Goal: Task Accomplishment & Management: Complete application form

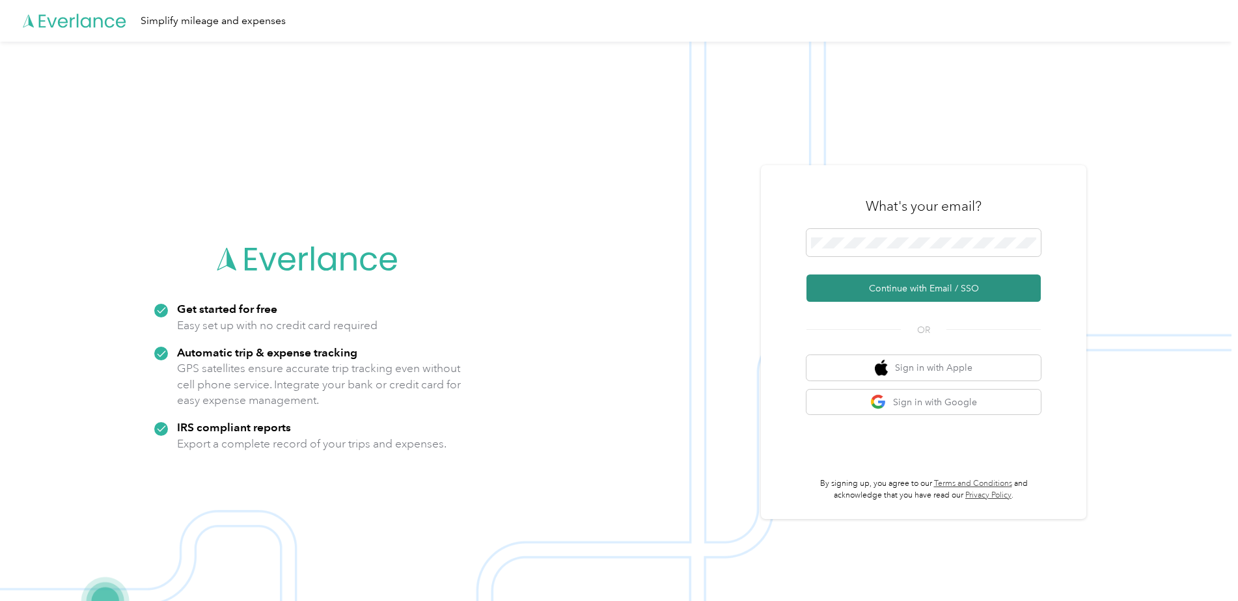
click at [930, 291] on button "Continue with Email / SSO" at bounding box center [923, 288] width 234 height 27
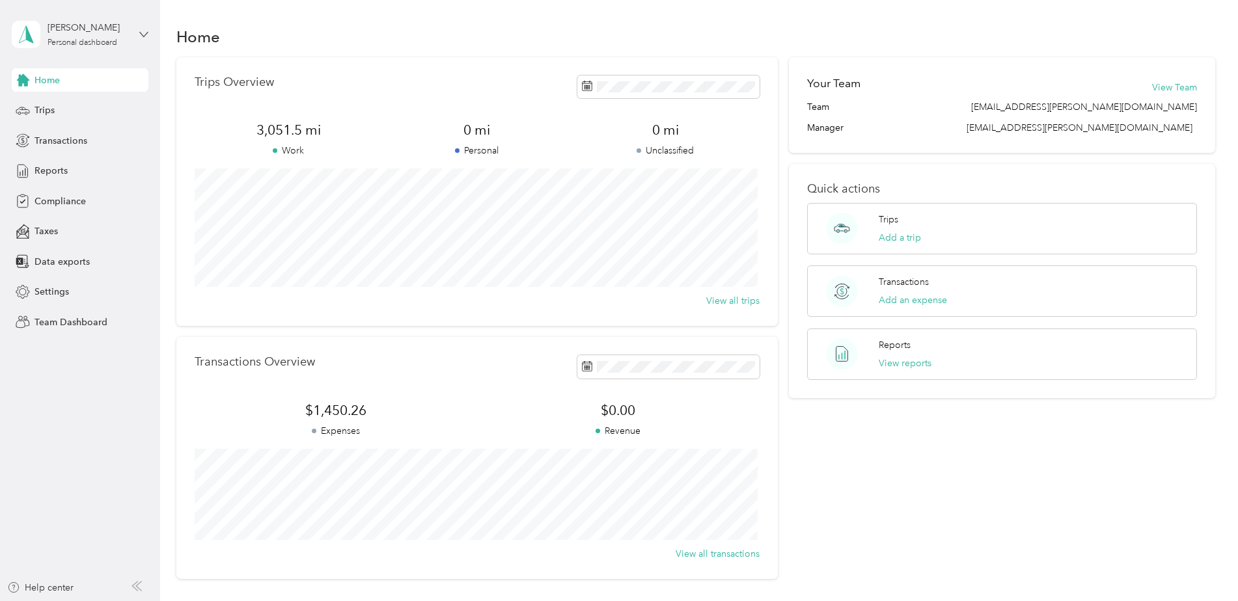
click at [144, 32] on icon at bounding box center [143, 34] width 9 height 9
click at [85, 107] on div "Team dashboard" at bounding box center [58, 107] width 70 height 14
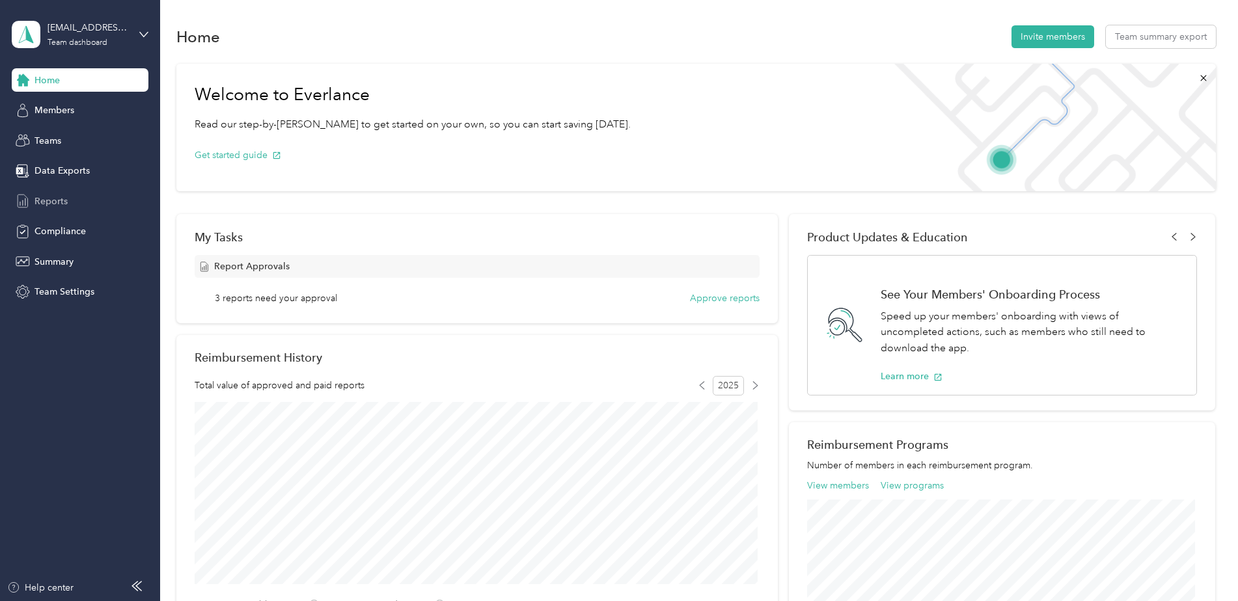
click at [50, 201] on span "Reports" at bounding box center [50, 202] width 33 height 14
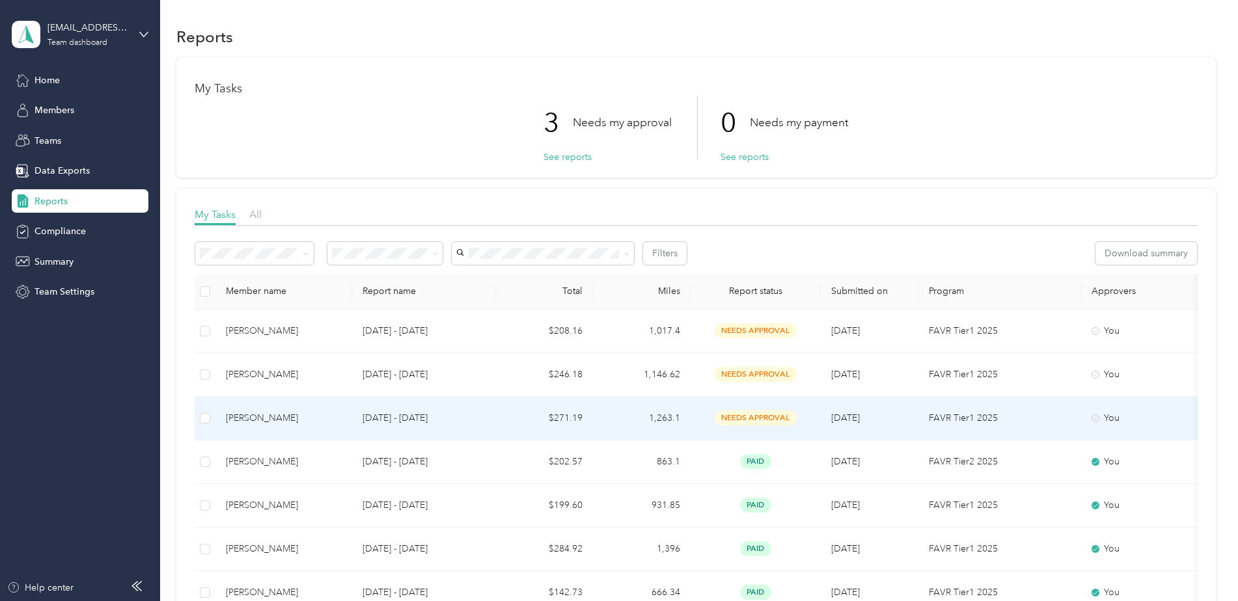
click at [750, 415] on span "needs approval" at bounding box center [755, 418] width 82 height 15
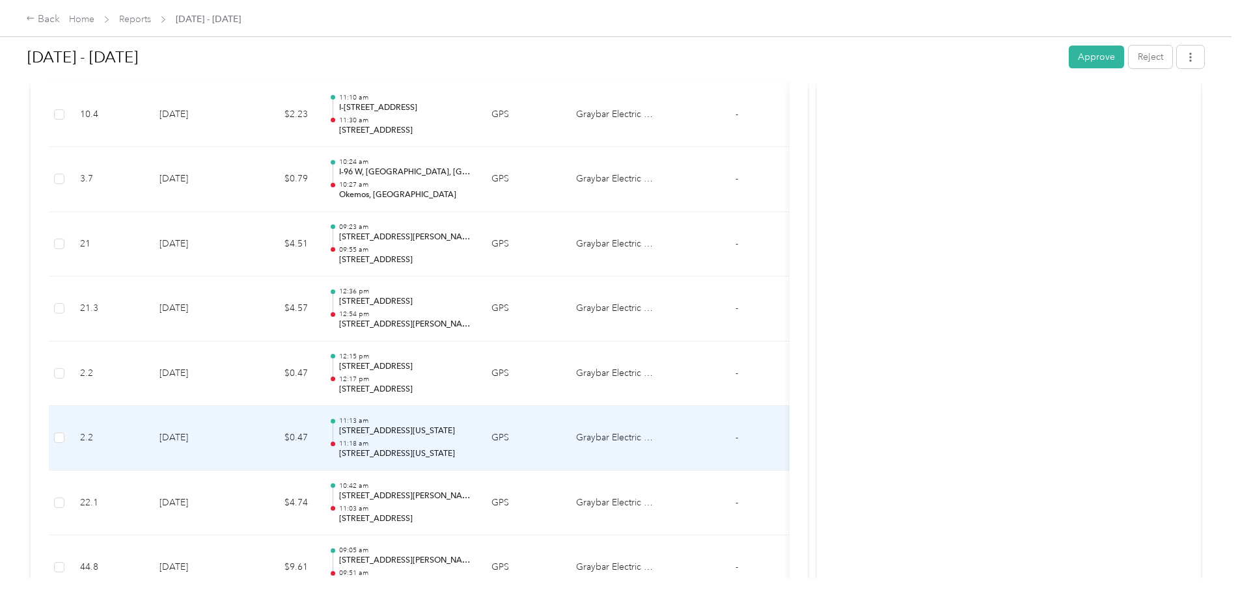
scroll to position [1106, 0]
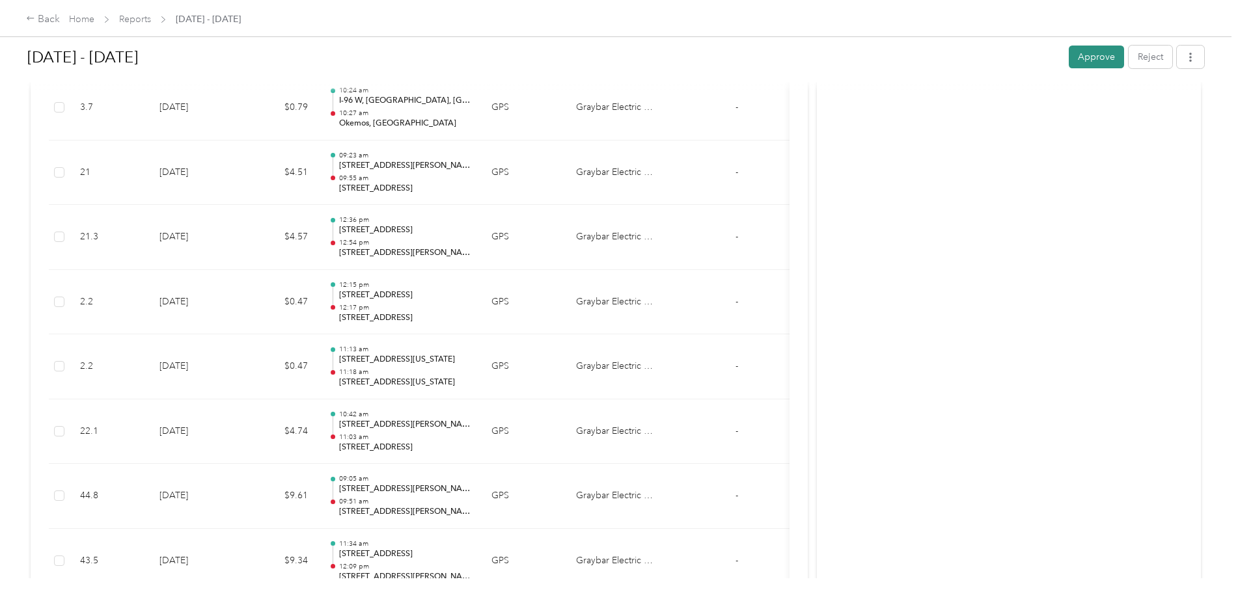
click at [1093, 57] on button "Approve" at bounding box center [1095, 57] width 55 height 23
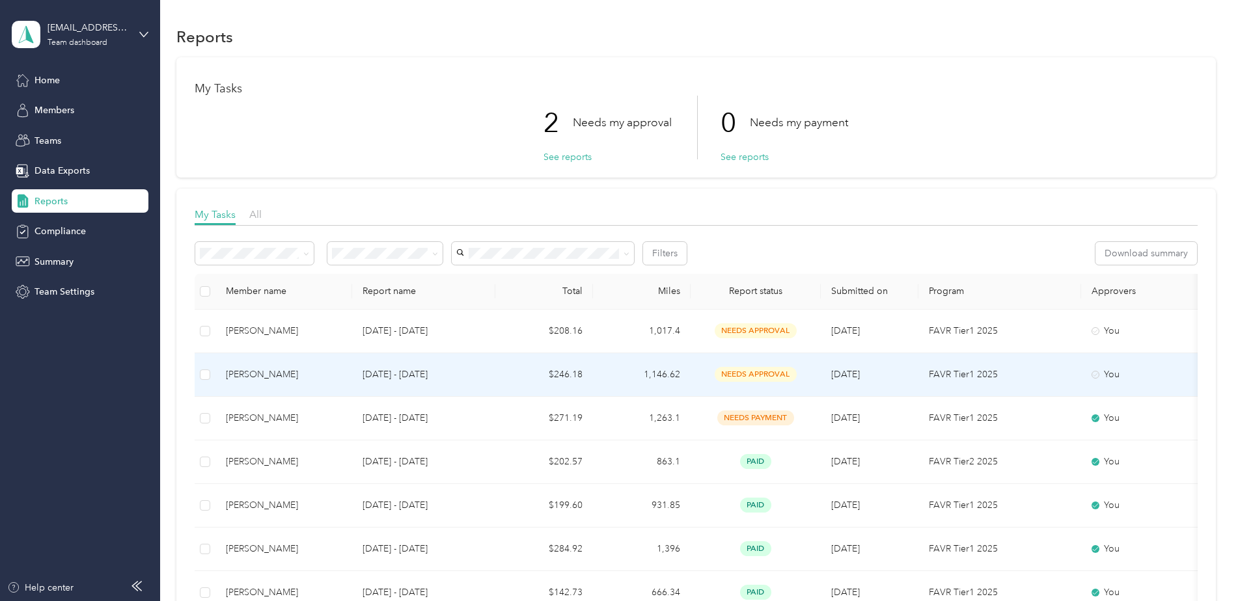
click at [487, 370] on td "[DATE] - [DATE]" at bounding box center [423, 375] width 143 height 44
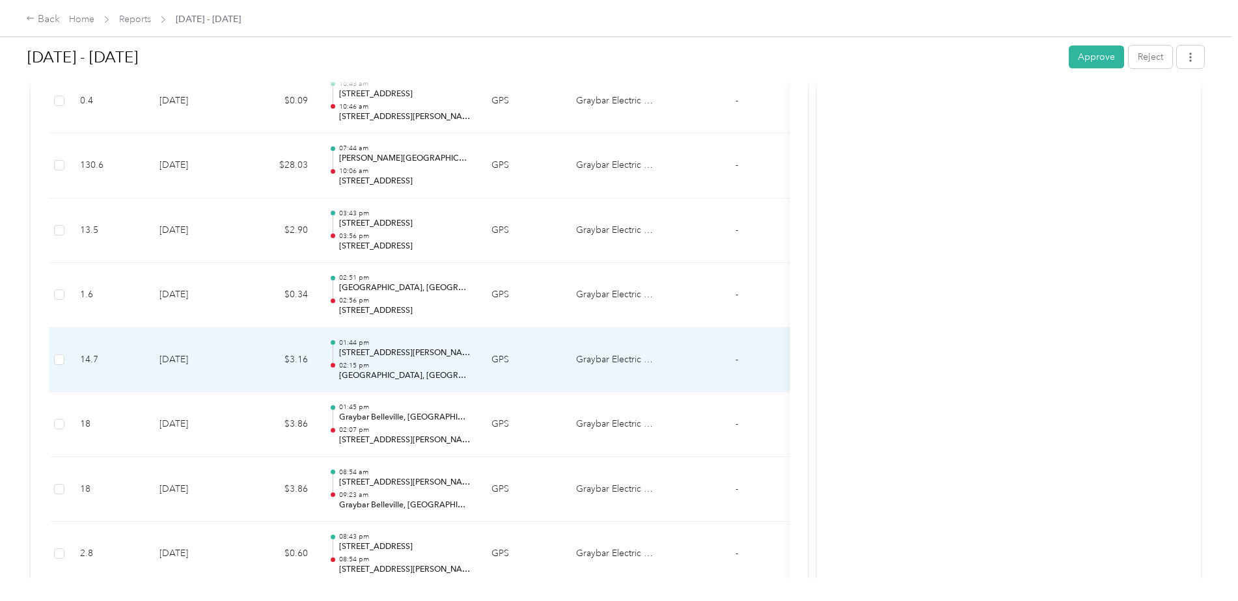
scroll to position [2668, 0]
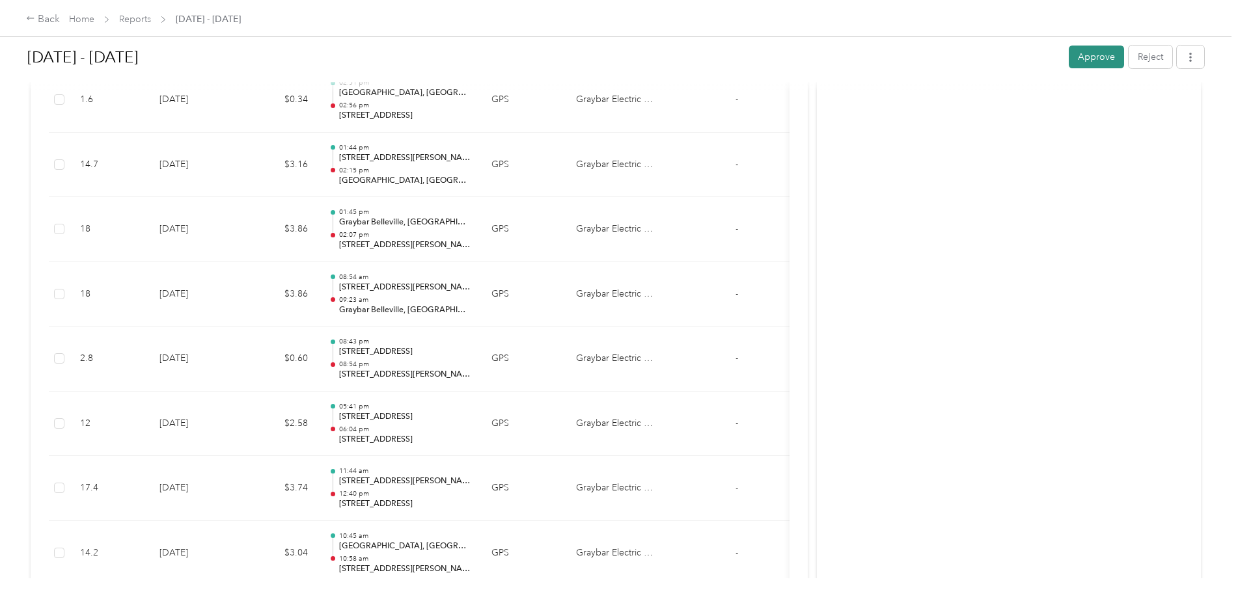
click at [1092, 56] on button "Approve" at bounding box center [1095, 57] width 55 height 23
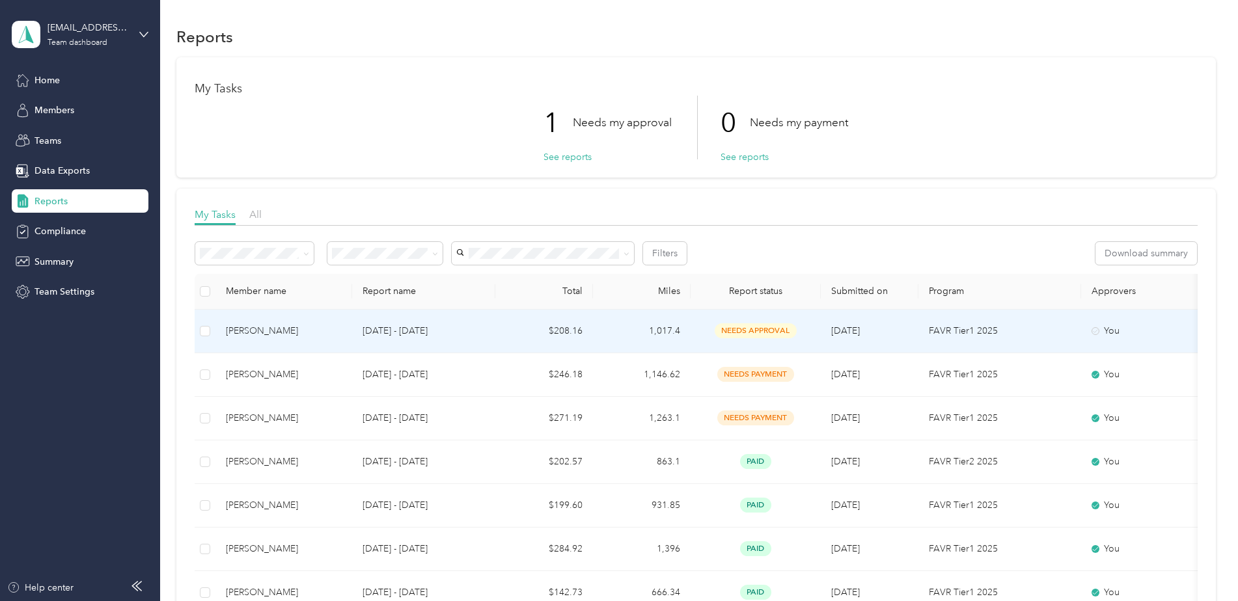
click at [750, 327] on span "needs approval" at bounding box center [755, 330] width 82 height 15
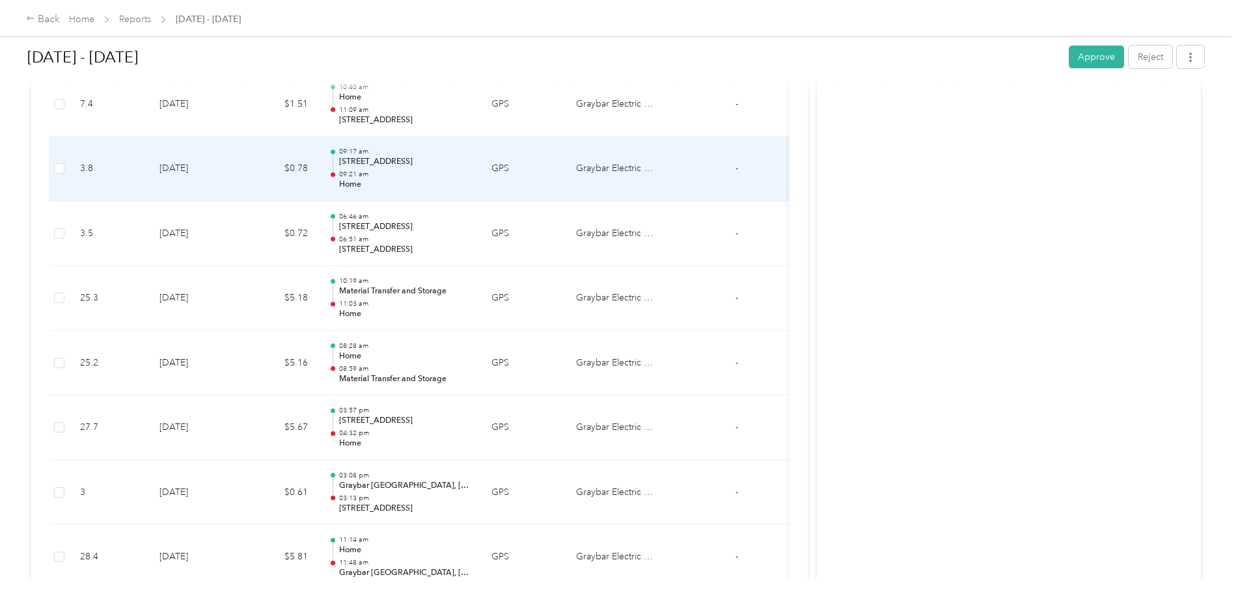
scroll to position [2212, 0]
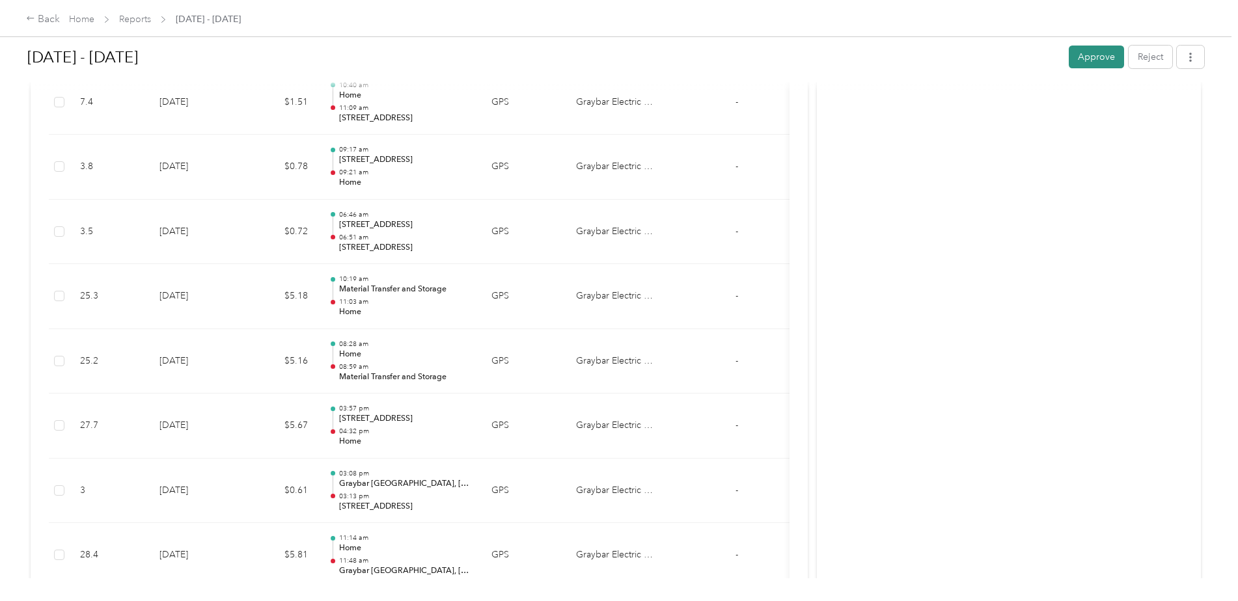
click at [1095, 55] on button "Approve" at bounding box center [1095, 57] width 55 height 23
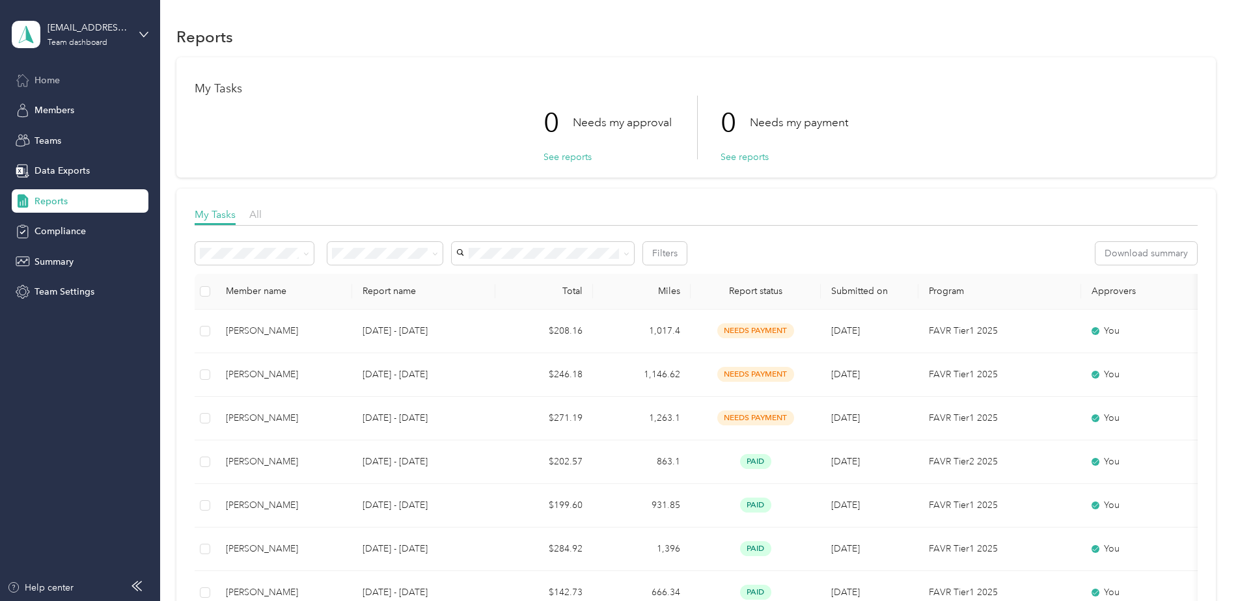
click at [70, 77] on div "Home" at bounding box center [80, 79] width 137 height 23
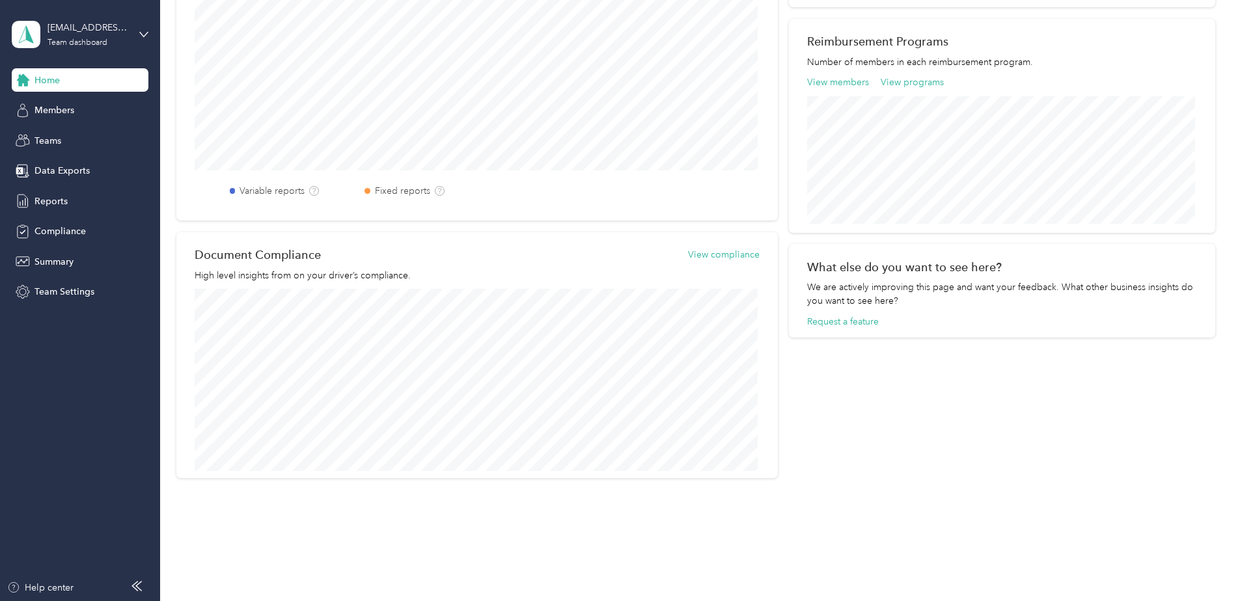
scroll to position [415, 0]
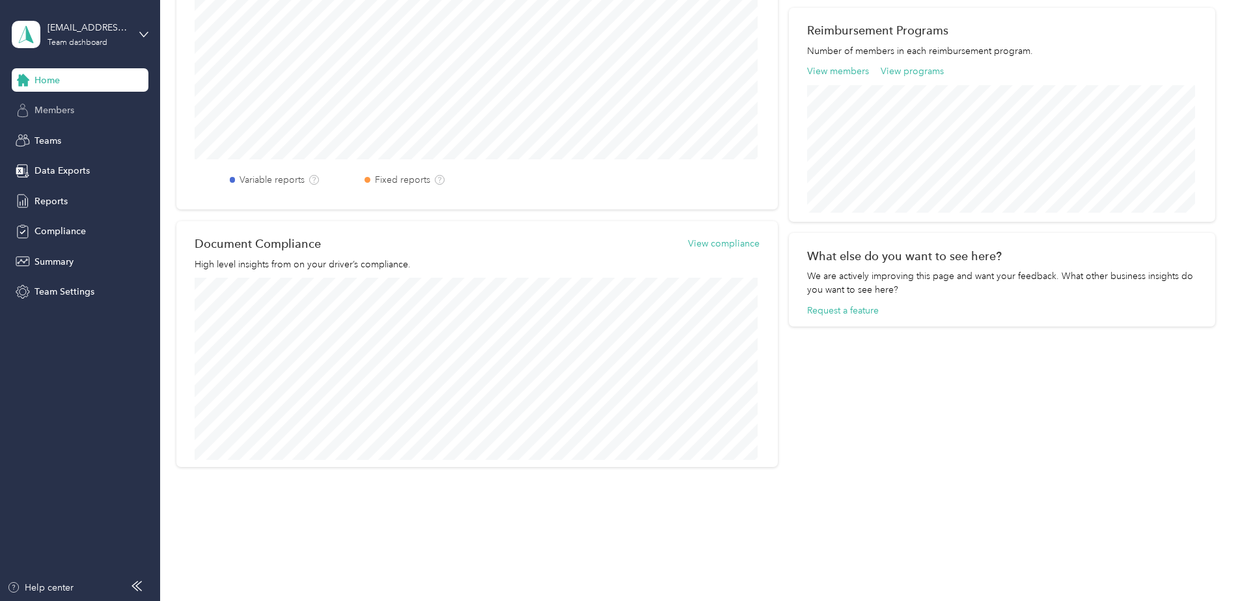
click at [88, 107] on div "Members" at bounding box center [80, 110] width 137 height 23
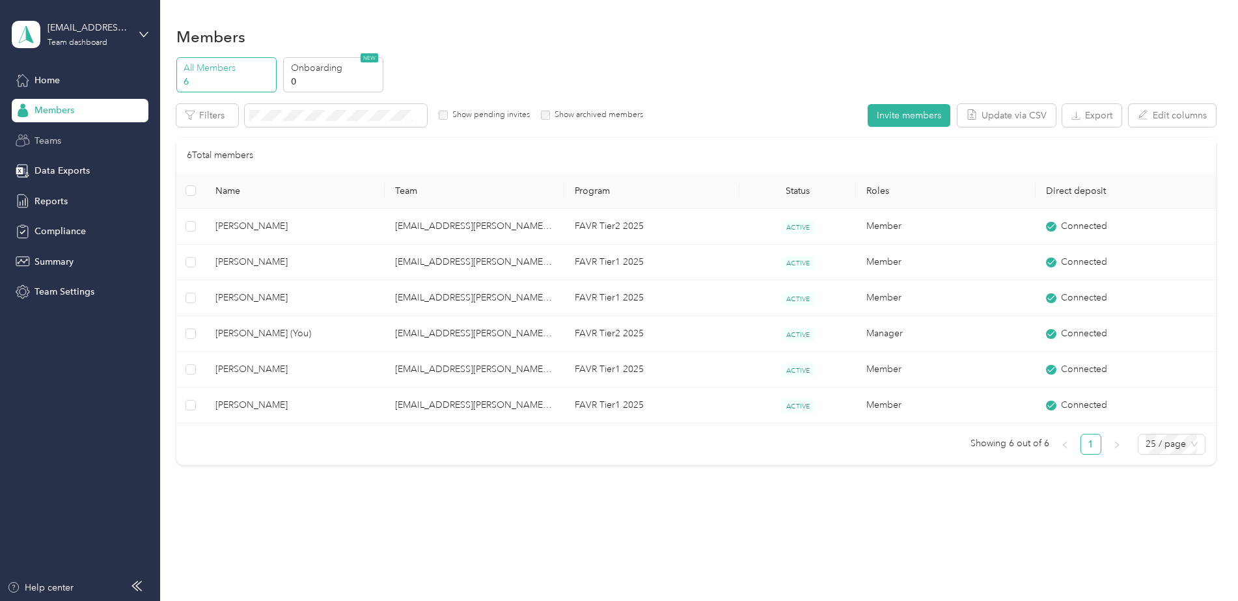
click at [53, 139] on span "Teams" at bounding box center [47, 141] width 27 height 14
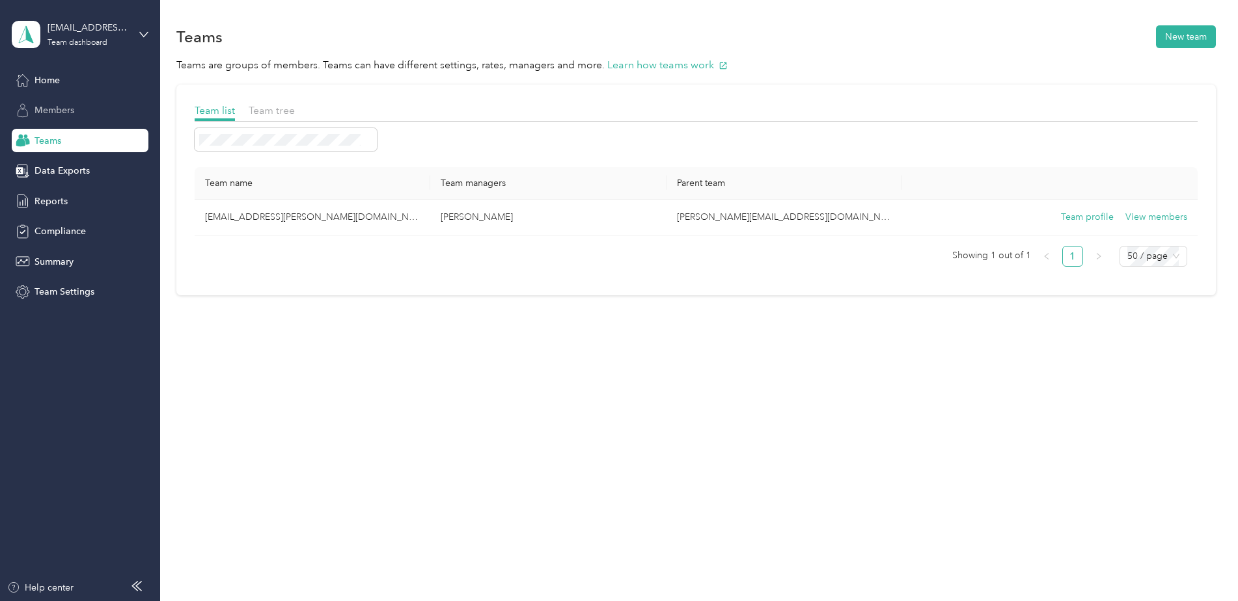
click at [61, 109] on span "Members" at bounding box center [54, 110] width 40 height 14
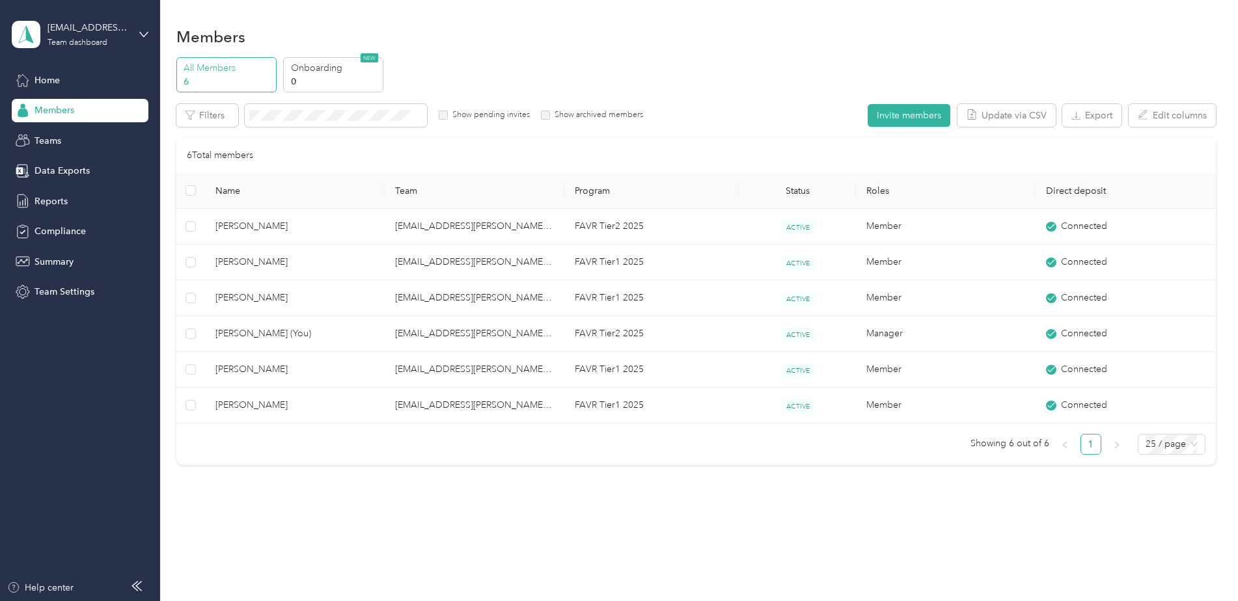
click at [213, 67] on p "All Members" at bounding box center [228, 68] width 88 height 14
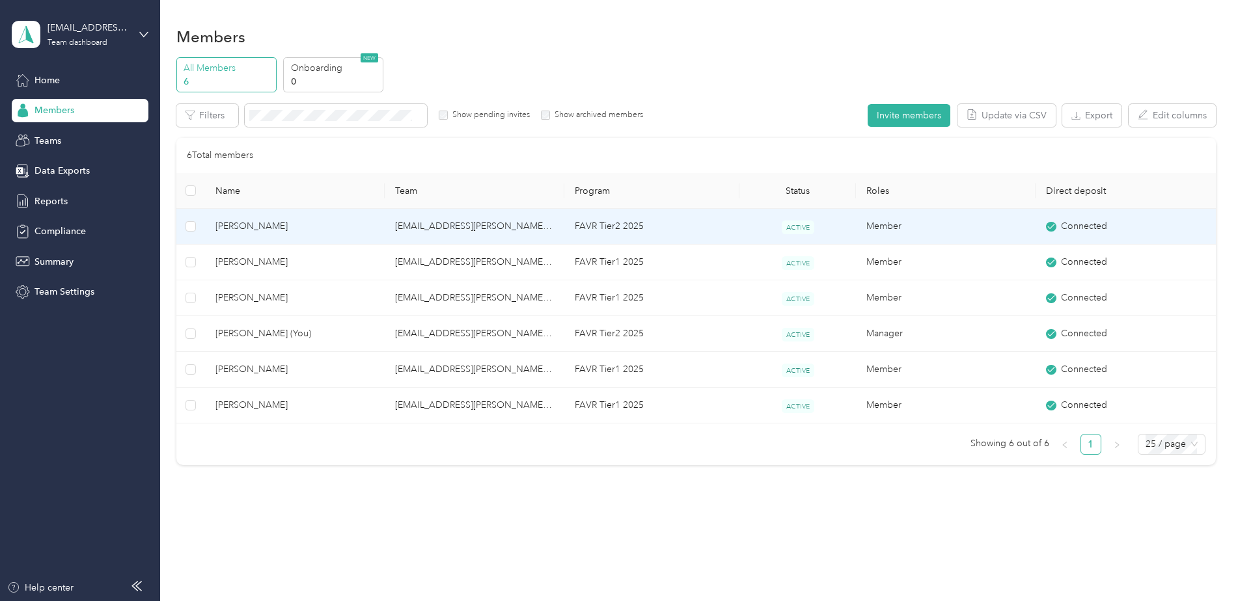
click at [313, 225] on span "[PERSON_NAME]" at bounding box center [294, 226] width 159 height 14
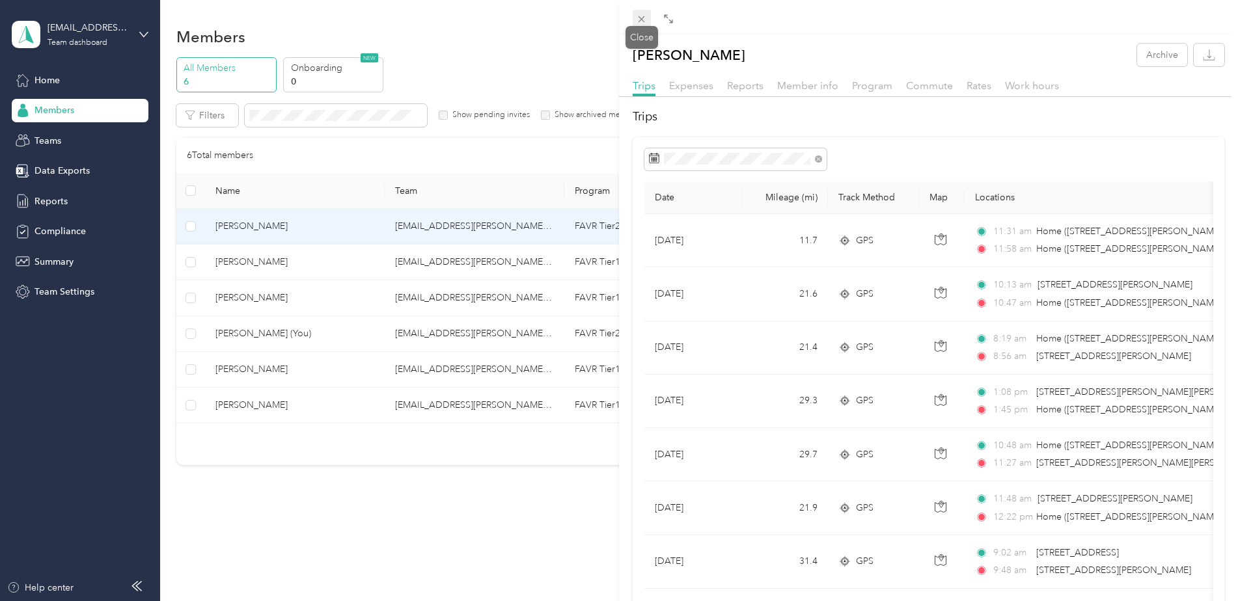
click at [641, 16] on icon at bounding box center [641, 19] width 11 height 11
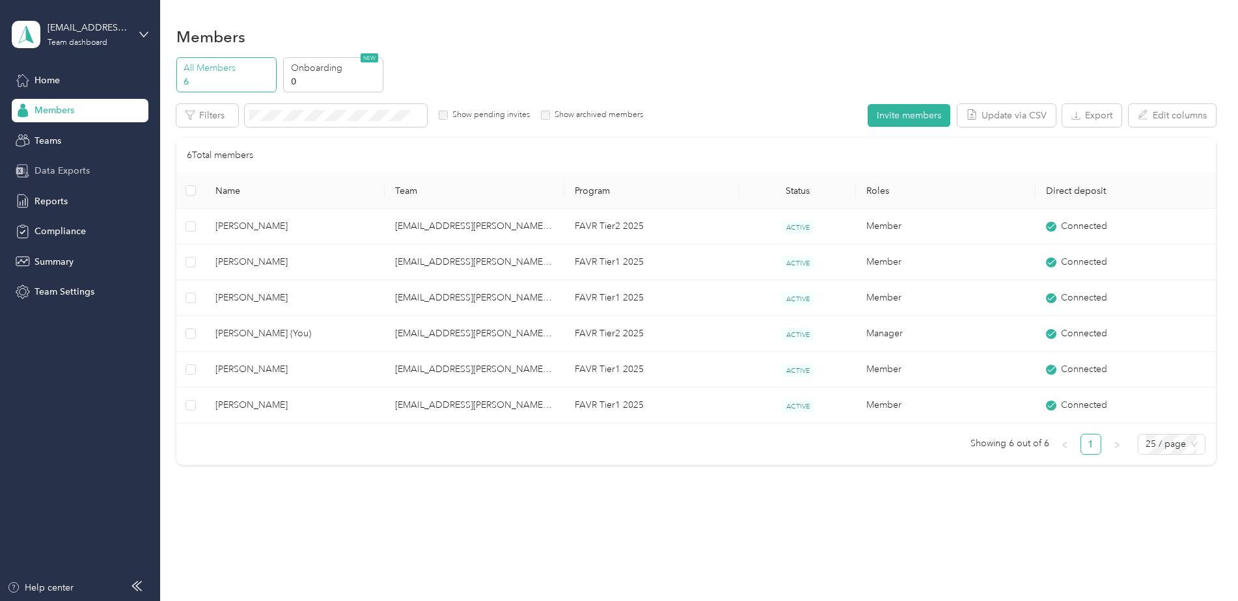
click at [68, 167] on span "Data Exports" at bounding box center [61, 171] width 55 height 14
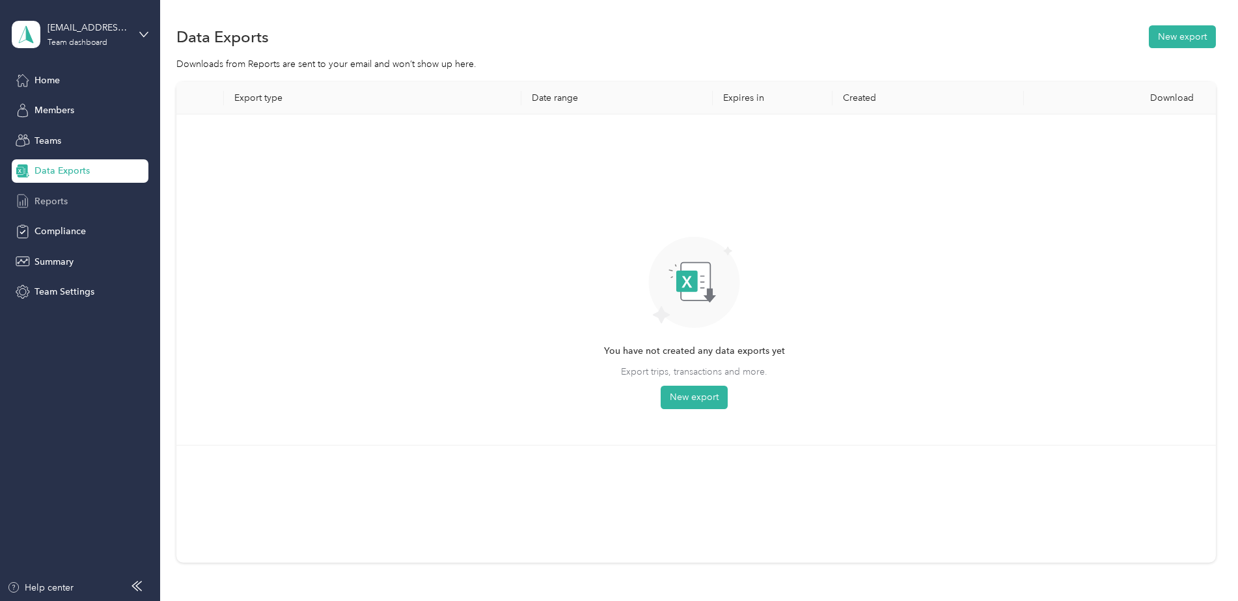
click at [55, 198] on span "Reports" at bounding box center [50, 202] width 33 height 14
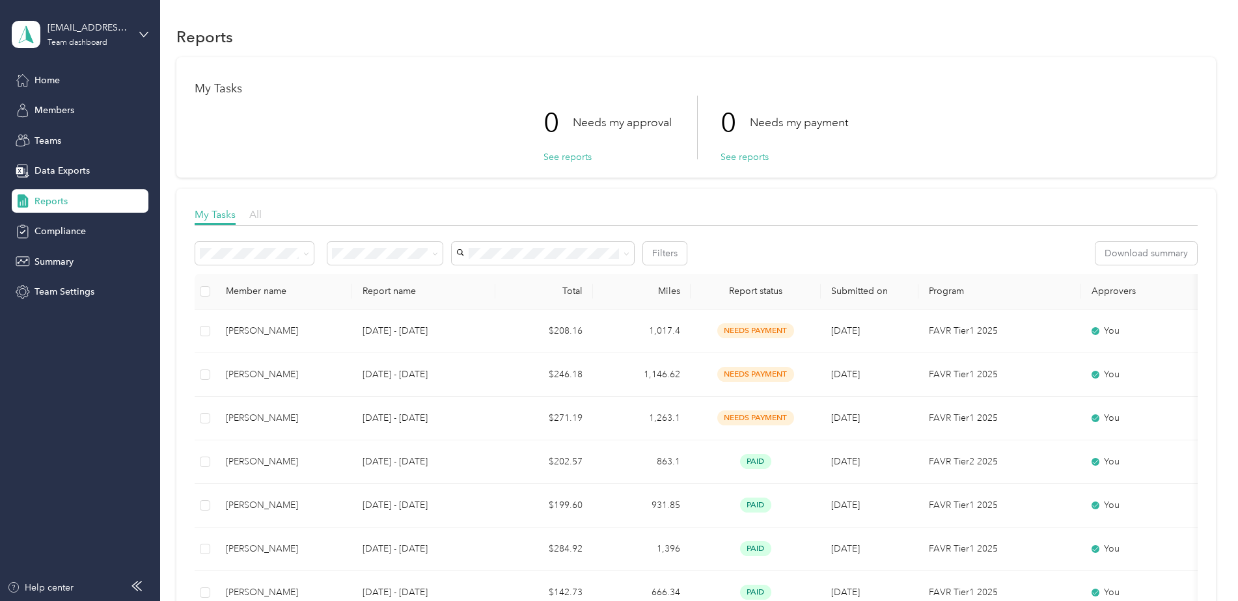
click at [256, 213] on span "All" at bounding box center [255, 214] width 12 height 12
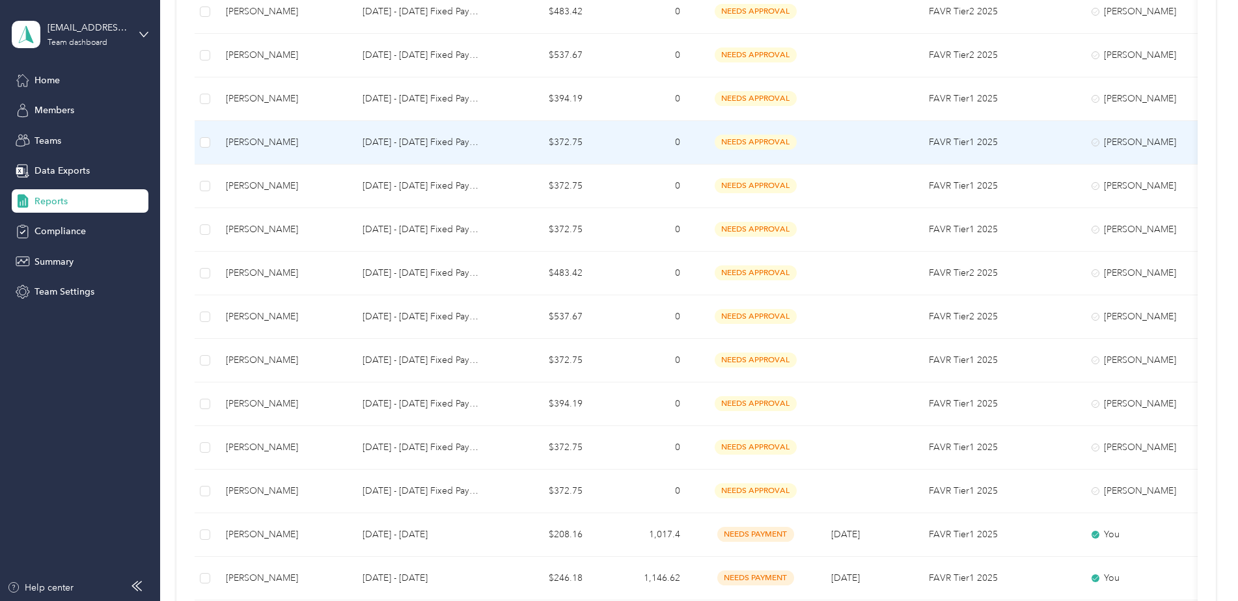
scroll to position [390, 0]
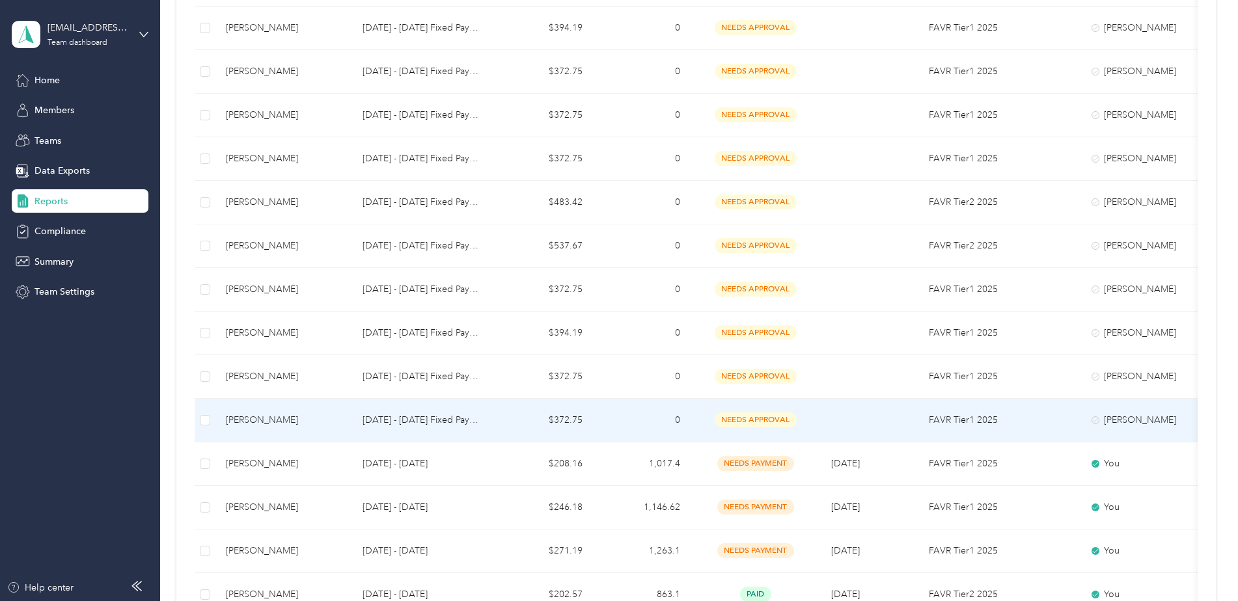
click at [755, 418] on span "needs approval" at bounding box center [755, 420] width 82 height 15
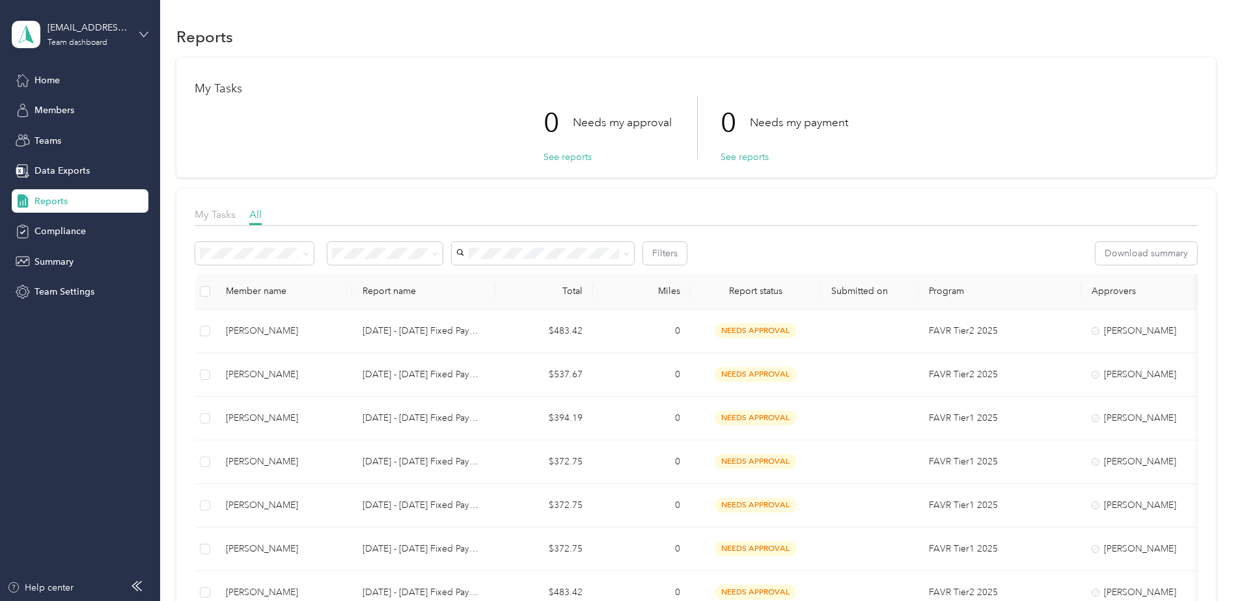
click at [144, 31] on icon at bounding box center [143, 34] width 9 height 9
click at [92, 135] on div "Personal dashboard" at bounding box center [64, 136] width 82 height 14
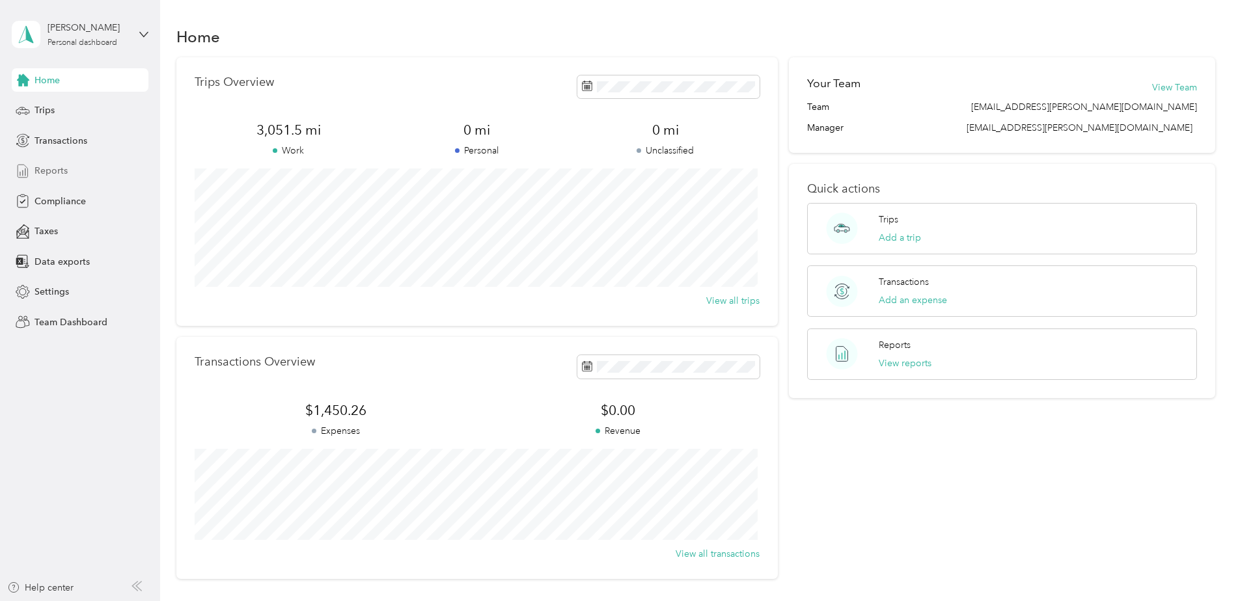
click at [55, 170] on span "Reports" at bounding box center [50, 171] width 33 height 14
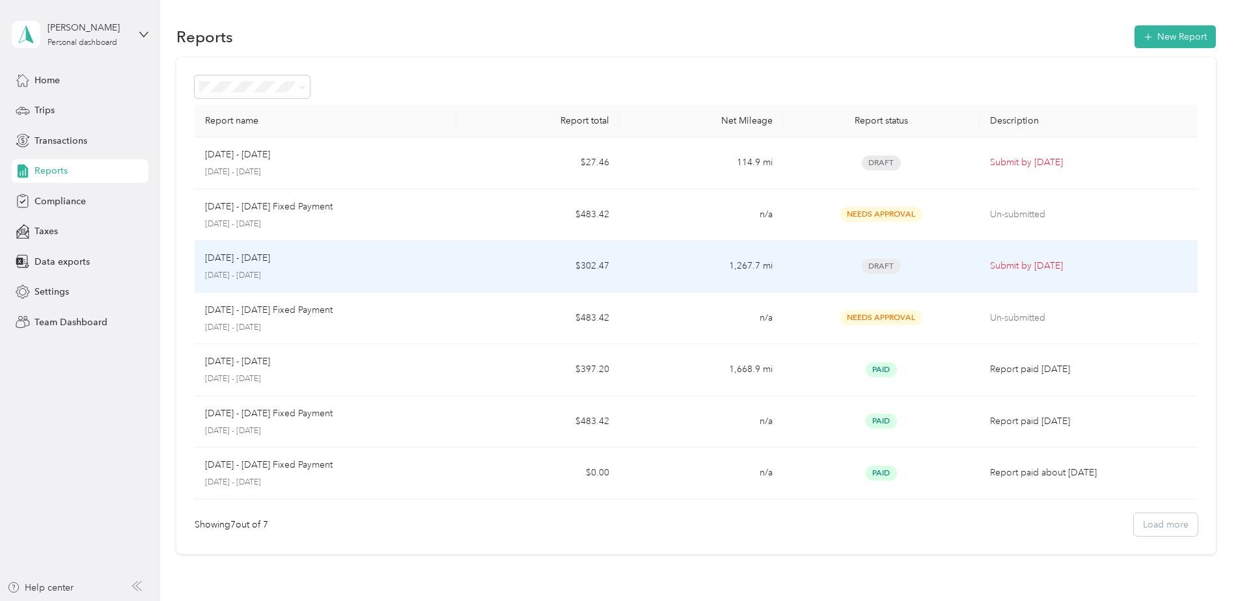
click at [935, 265] on div "Draft" at bounding box center [880, 266] width 175 height 15
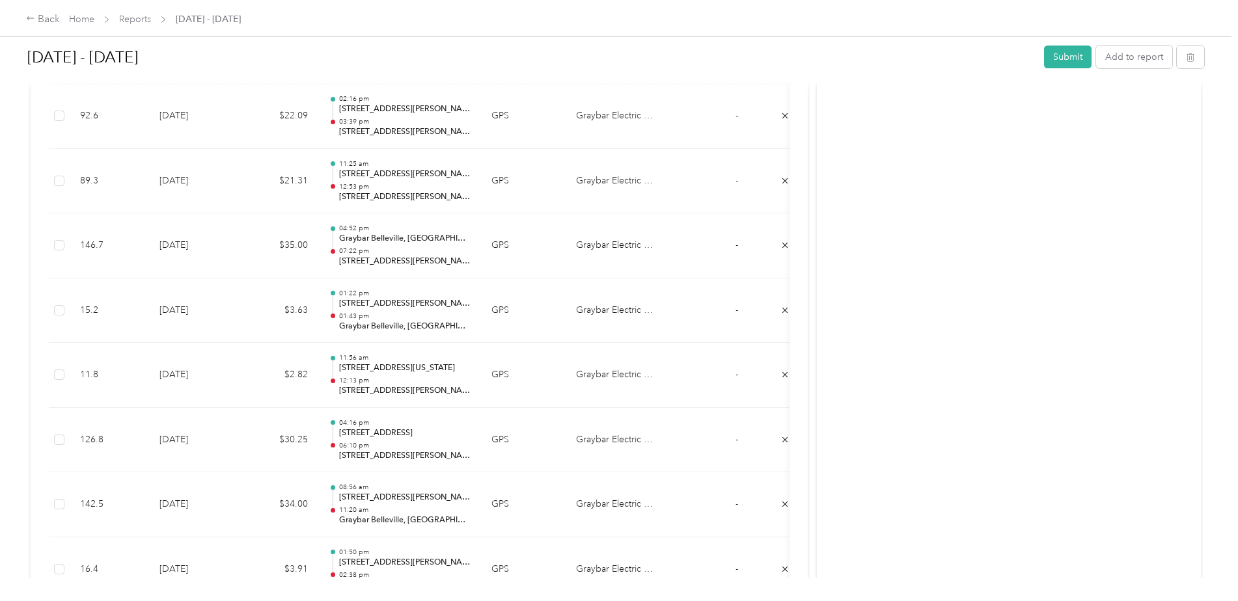
scroll to position [798, 0]
click at [1130, 55] on button "Add to report" at bounding box center [1134, 57] width 76 height 23
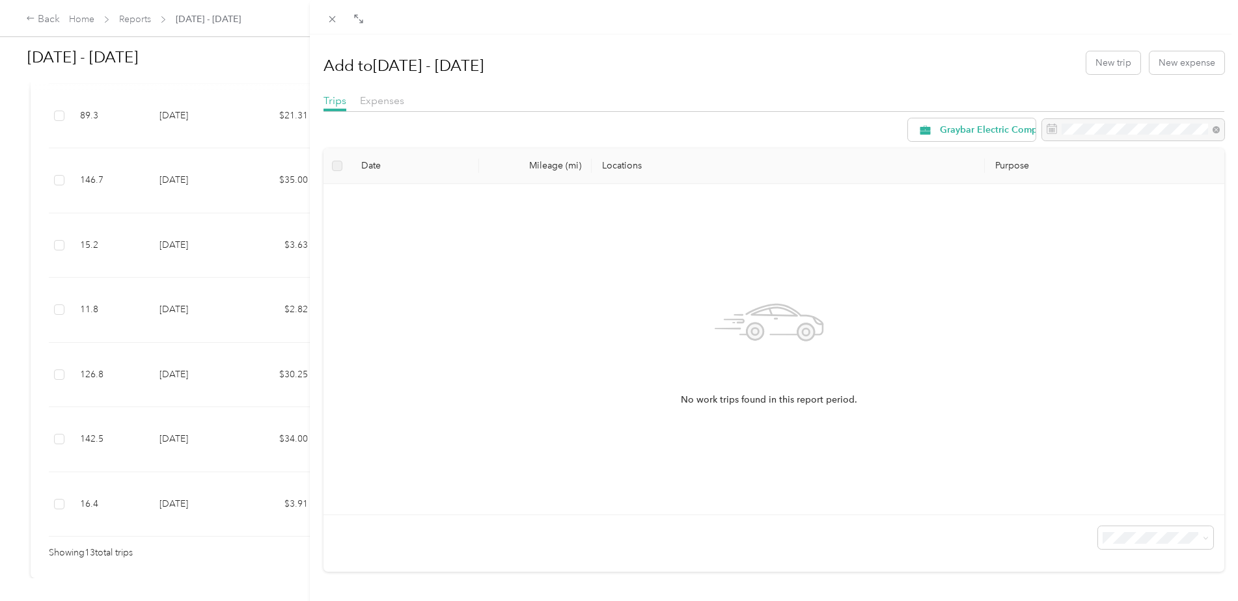
click at [374, 196] on div "No work trips found in this report period." at bounding box center [769, 350] width 871 height 310
click at [386, 102] on span "Expenses" at bounding box center [382, 100] width 44 height 12
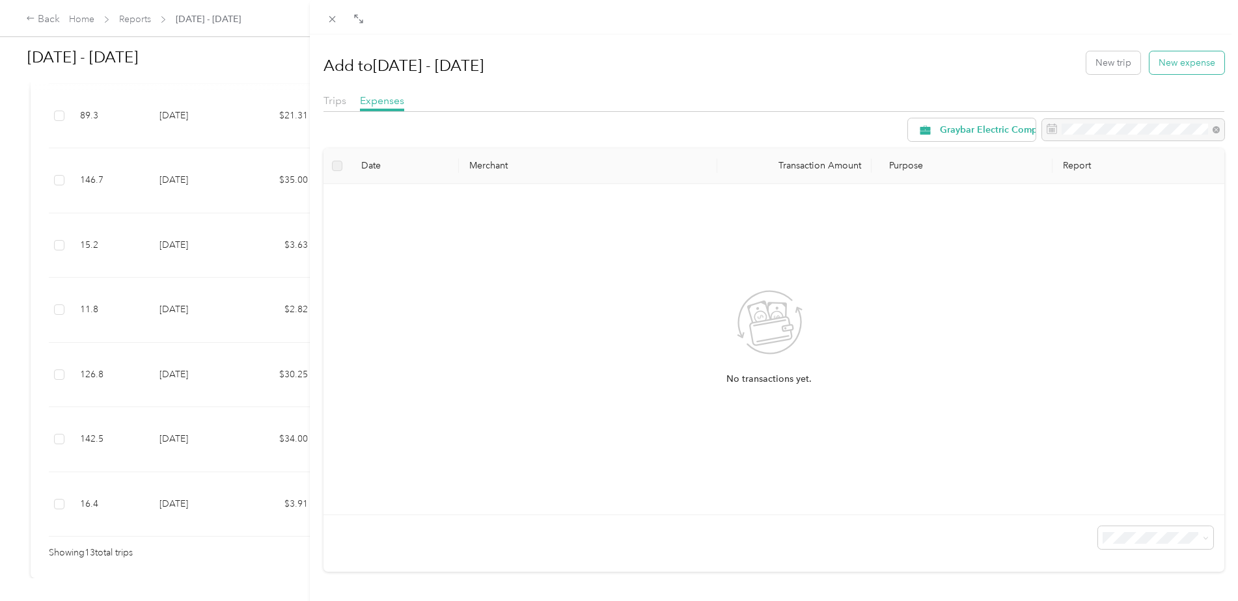
click at [1165, 62] on button "New expense" at bounding box center [1186, 62] width 75 height 23
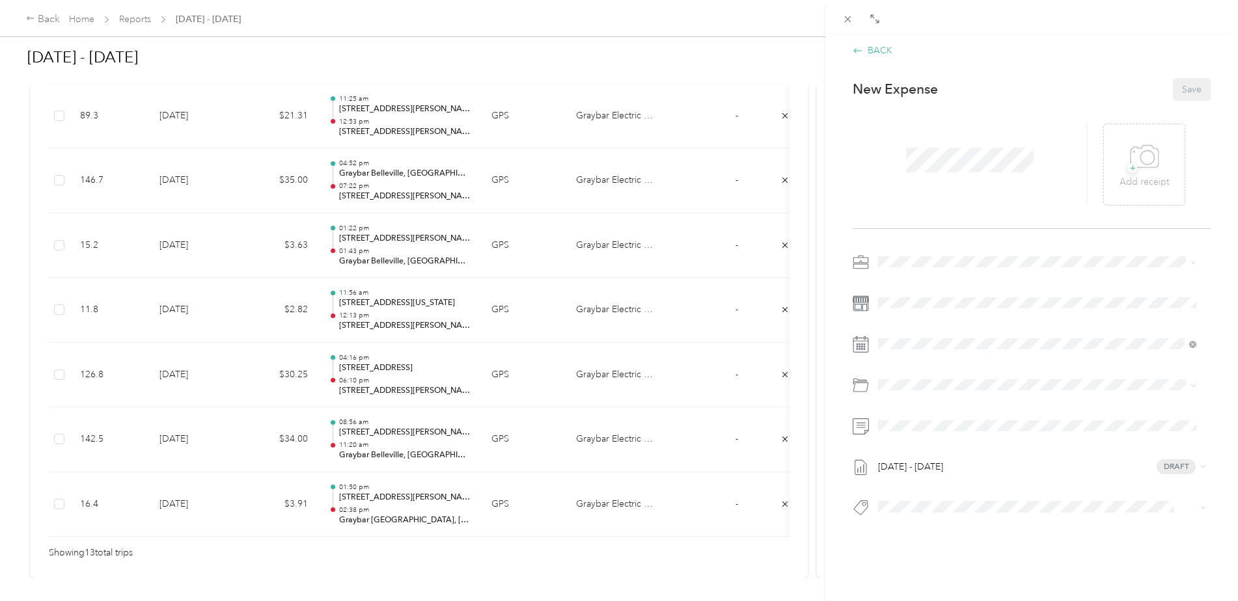
click at [871, 51] on div "BACK" at bounding box center [872, 51] width 40 height 14
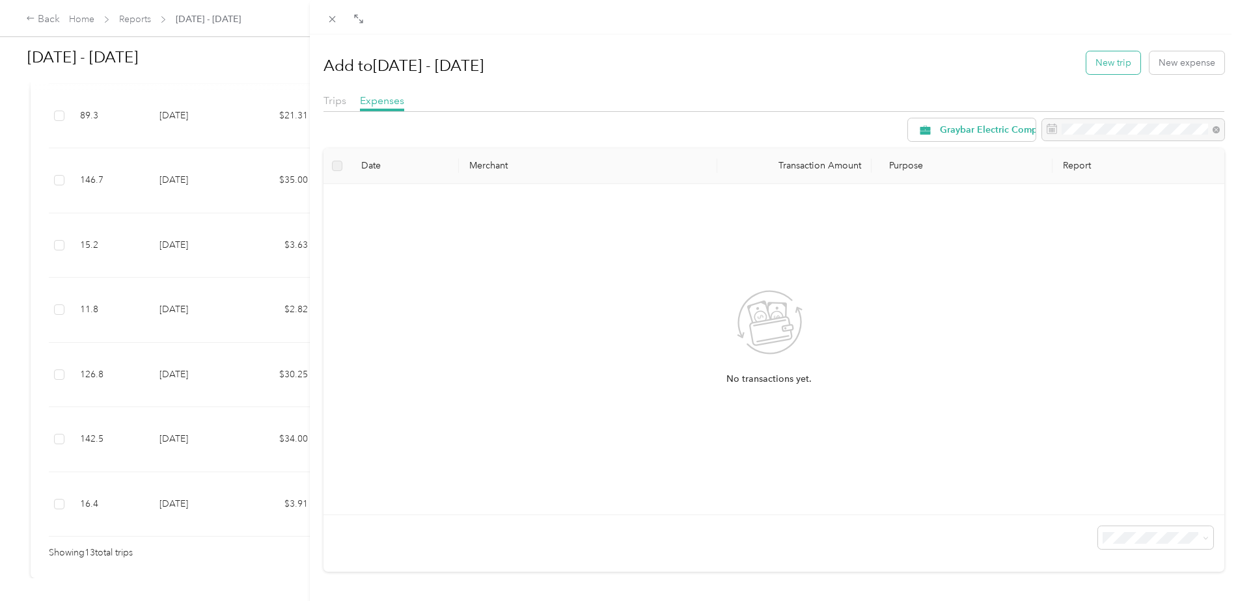
click at [1099, 61] on button "New trip" at bounding box center [1113, 62] width 54 height 23
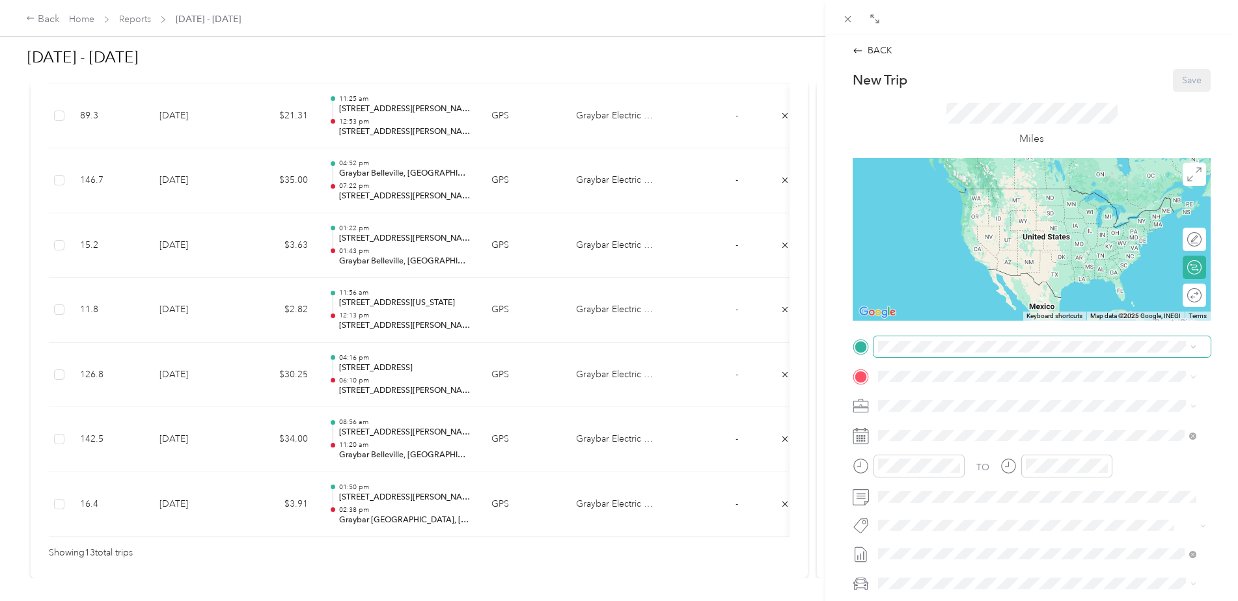
click at [1193, 346] on icon at bounding box center [1193, 347] width 6 height 6
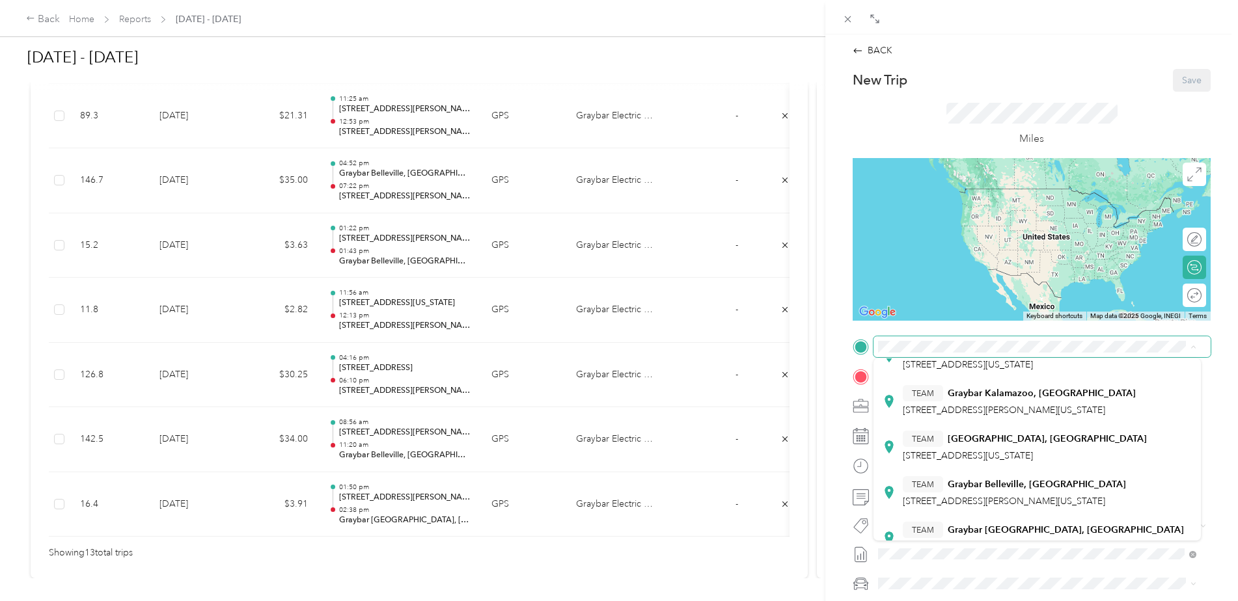
scroll to position [130, 0]
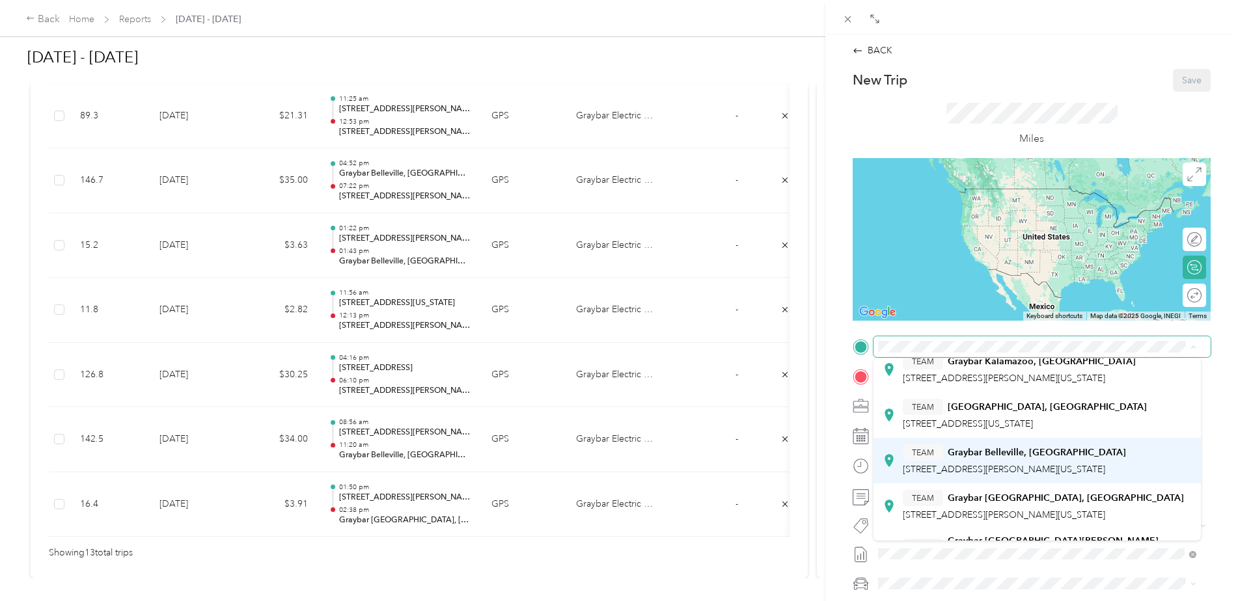
click at [1152, 451] on div "TEAM [GEOGRAPHIC_DATA][STREET_ADDRESS][PERSON_NAME][US_STATE]" at bounding box center [1036, 460] width 309 height 36
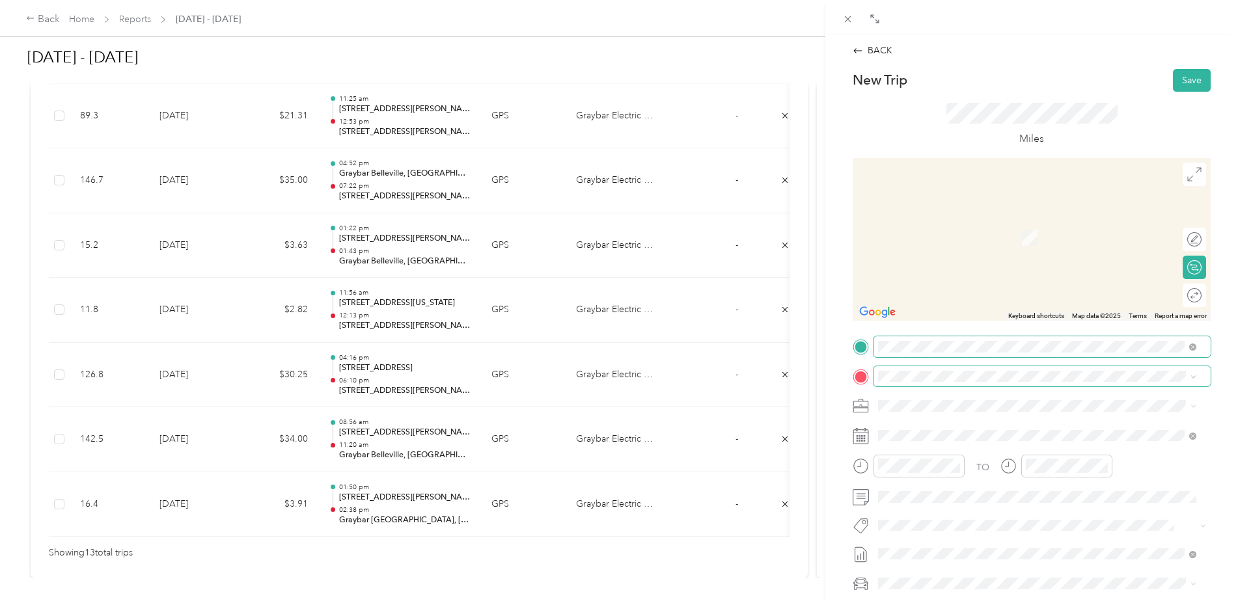
click at [1193, 377] on icon at bounding box center [1193, 376] width 4 height 3
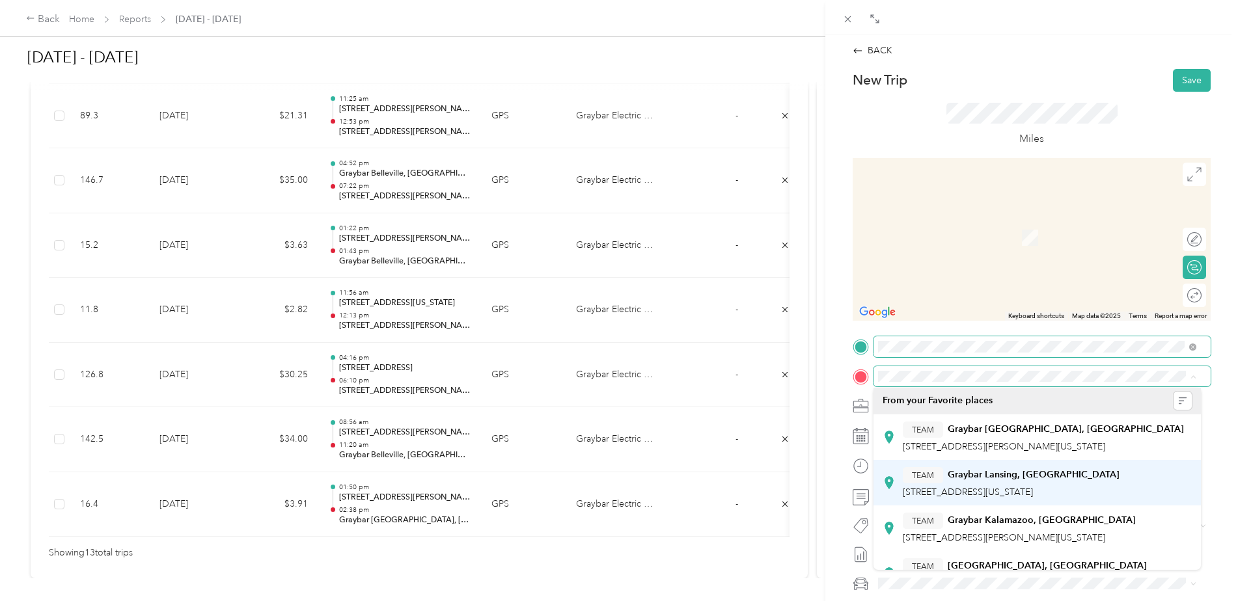
scroll to position [0, 0]
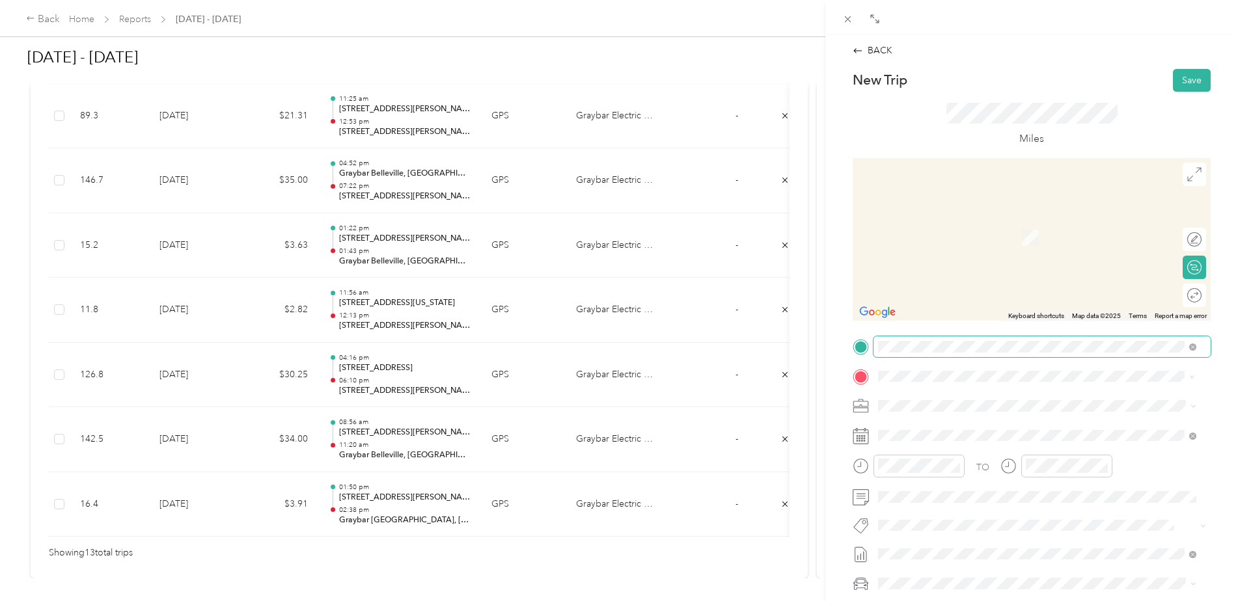
click at [975, 423] on span "[STREET_ADDRESS][PERSON_NAME][PERSON_NAME][US_STATE]" at bounding box center [1040, 424] width 275 height 12
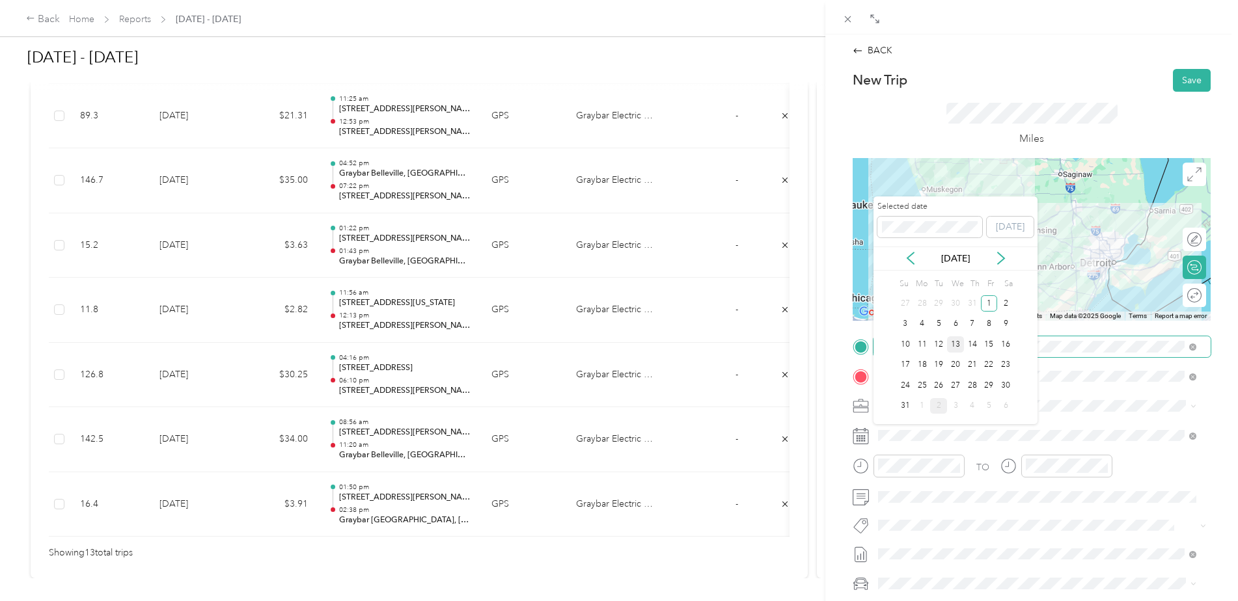
click at [955, 343] on div "13" at bounding box center [955, 344] width 17 height 16
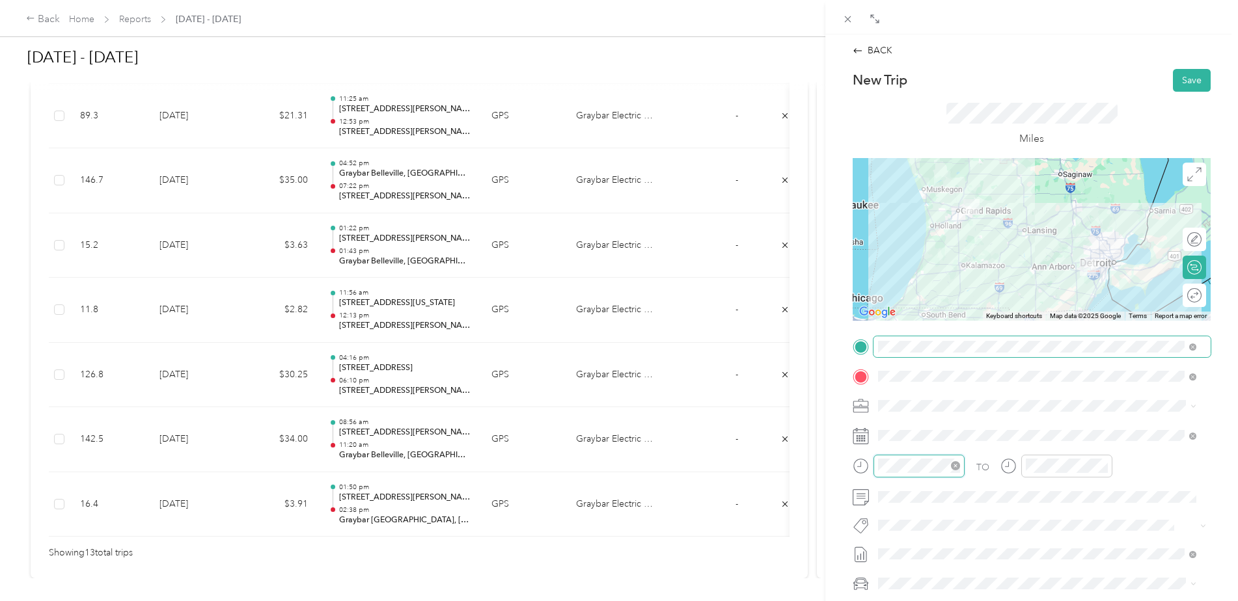
scroll to position [164, 0]
click at [892, 359] on div "08" at bounding box center [891, 360] width 31 height 18
click at [930, 291] on div "00" at bounding box center [928, 292] width 31 height 18
click at [966, 289] on div "AM" at bounding box center [964, 292] width 31 height 18
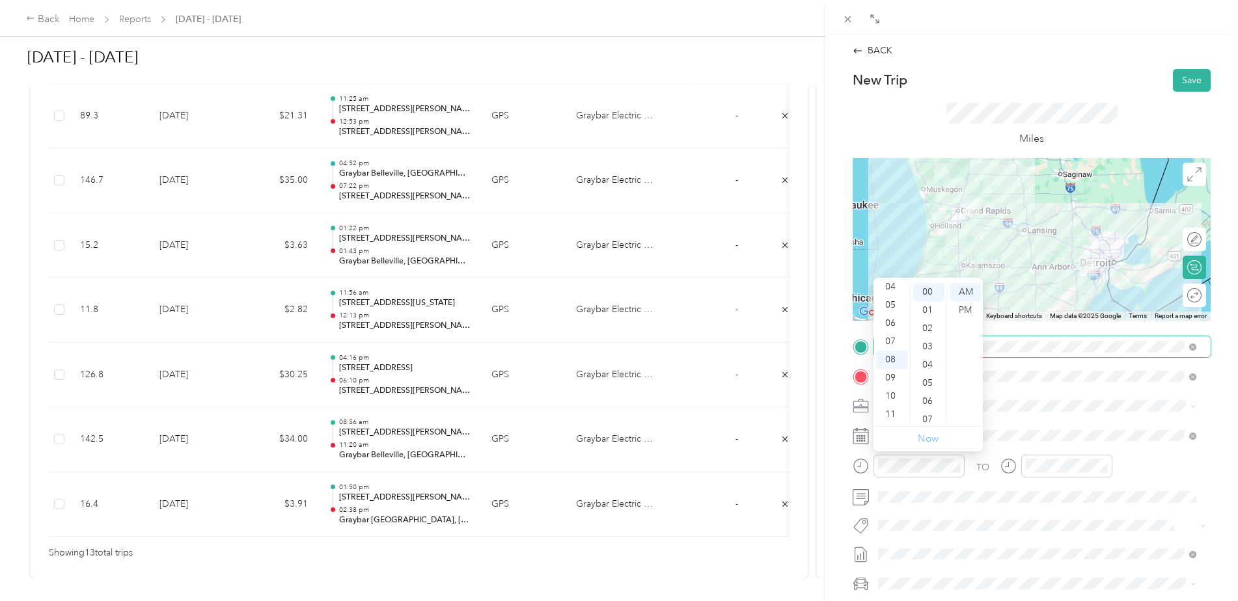
click at [931, 439] on link "Now" at bounding box center [928, 439] width 21 height 12
click at [892, 360] on div "08" at bounding box center [891, 360] width 31 height 18
click at [933, 291] on div "00" at bounding box center [928, 292] width 31 height 18
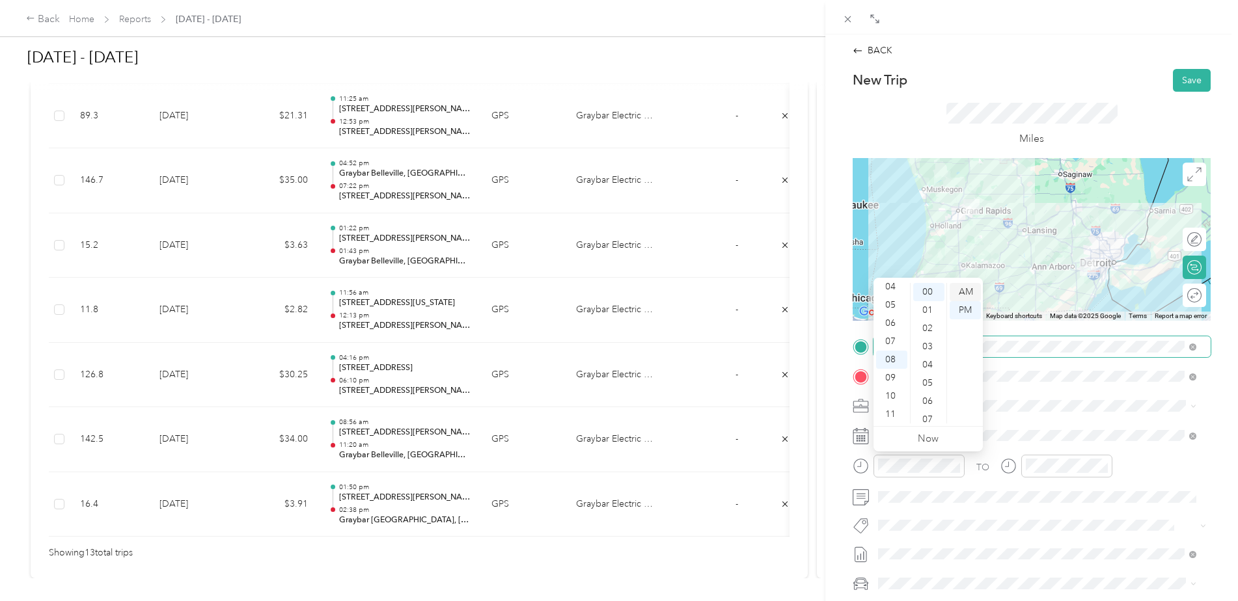
click at [966, 290] on div "AM" at bounding box center [964, 292] width 31 height 18
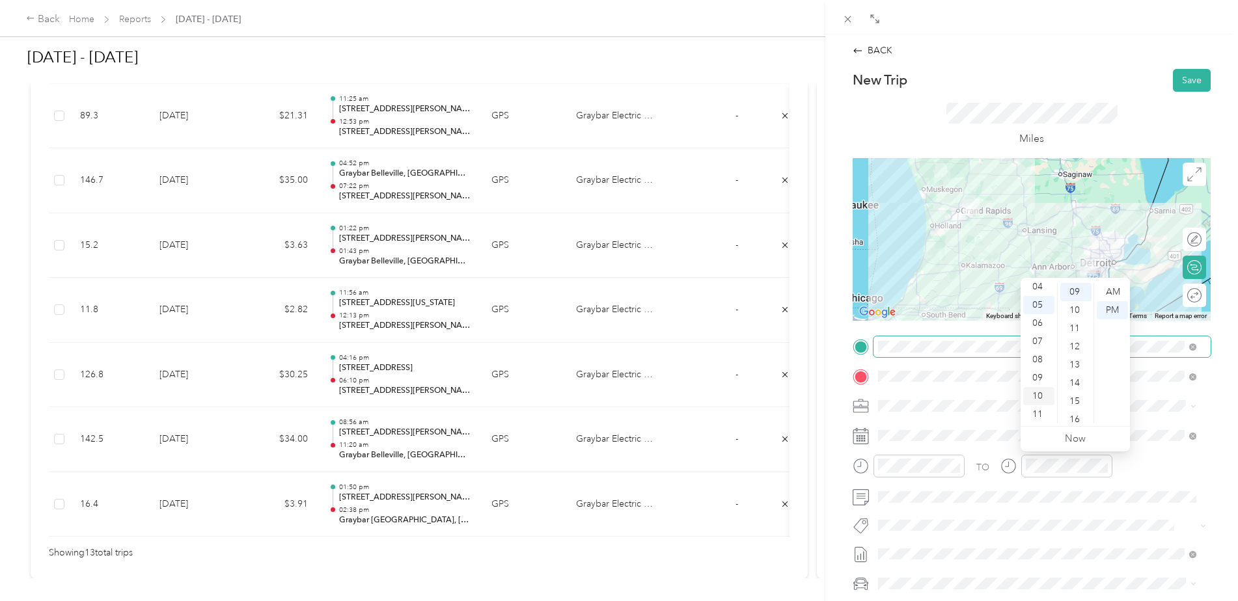
click at [1039, 393] on div "10" at bounding box center [1038, 396] width 31 height 18
click at [1075, 411] on div "30" at bounding box center [1075, 414] width 31 height 18
click at [1113, 289] on div "AM" at bounding box center [1111, 292] width 31 height 18
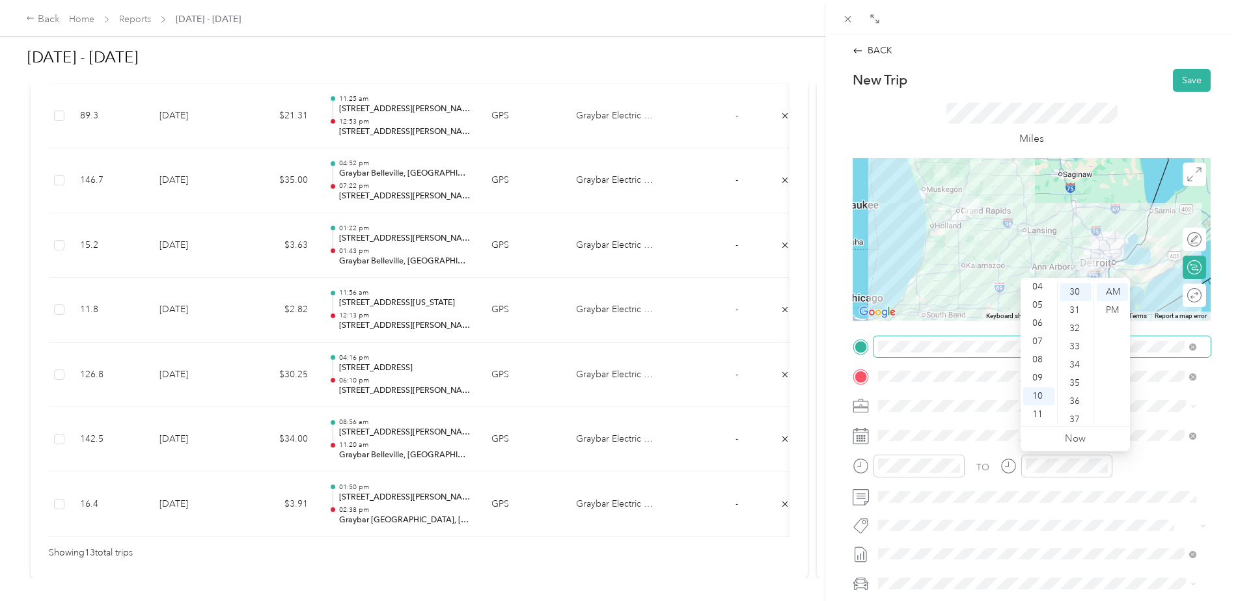
click at [1150, 467] on div "TO" at bounding box center [1031, 471] width 358 height 32
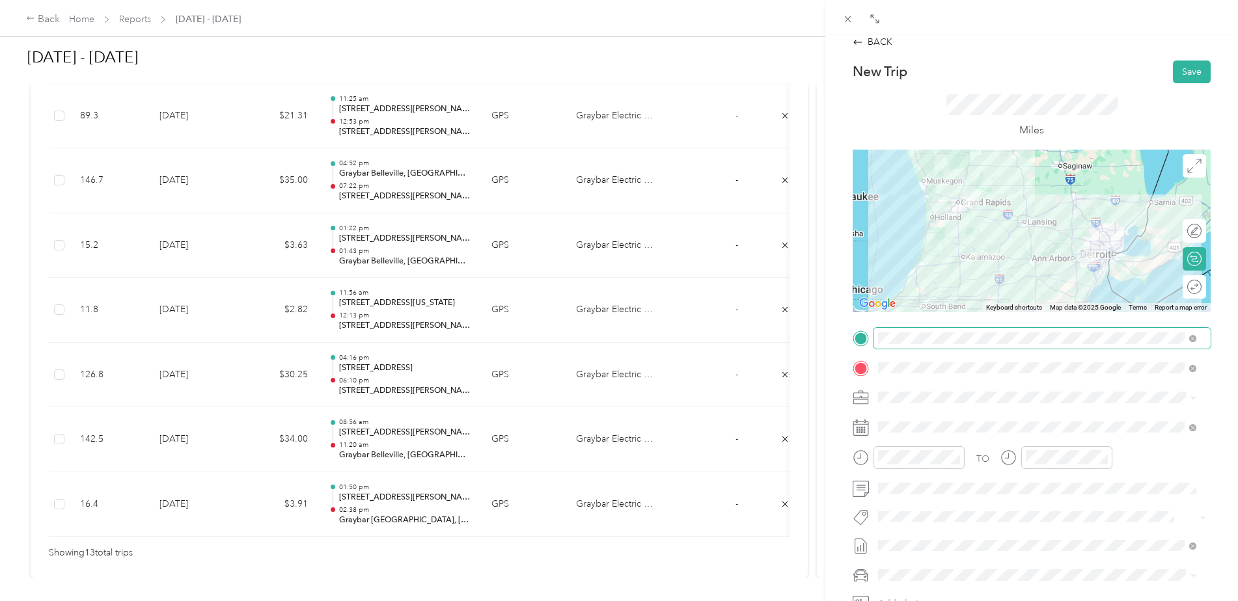
scroll to position [0, 0]
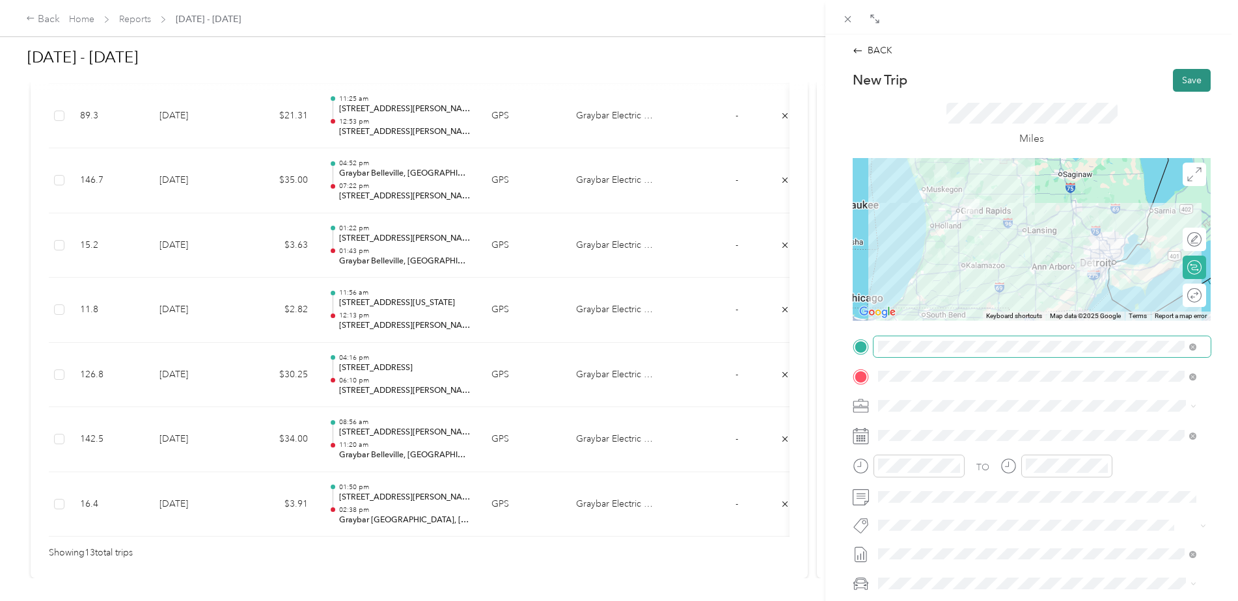
click at [1182, 80] on button "Save" at bounding box center [1192, 80] width 38 height 23
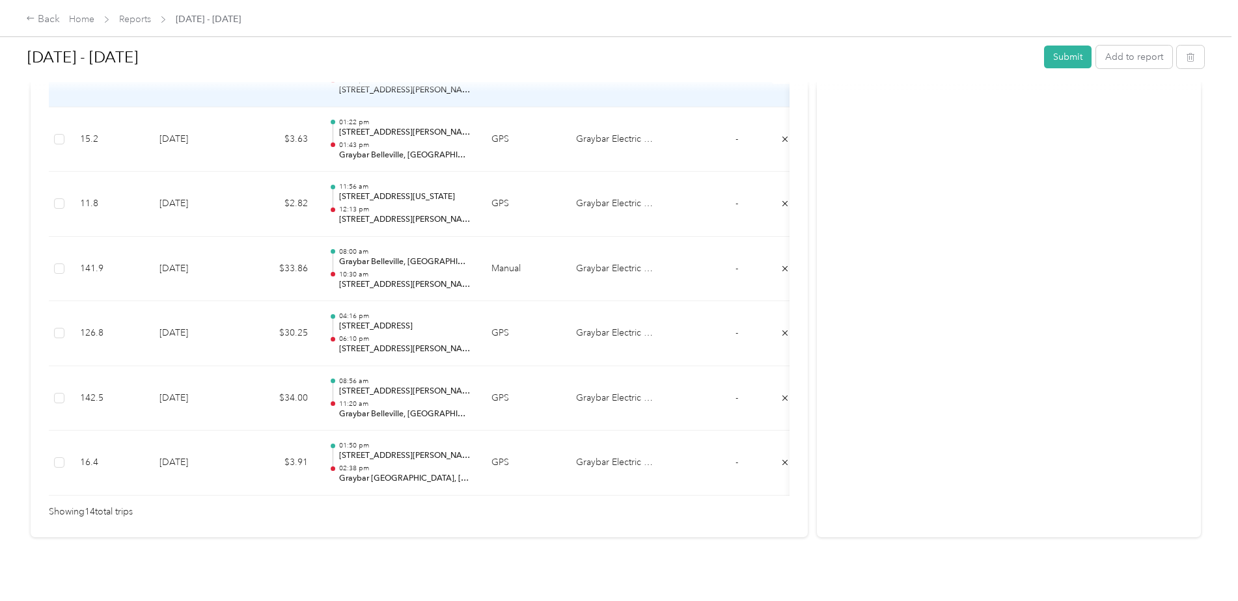
scroll to position [929, 0]
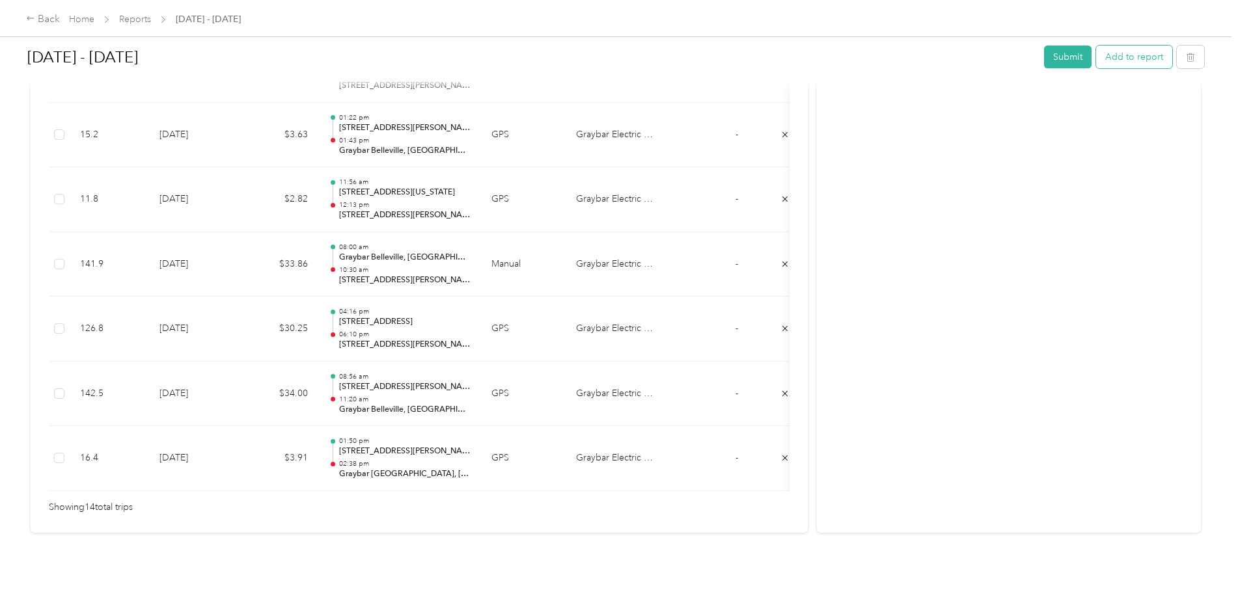
click at [1126, 55] on button "Add to report" at bounding box center [1134, 57] width 76 height 23
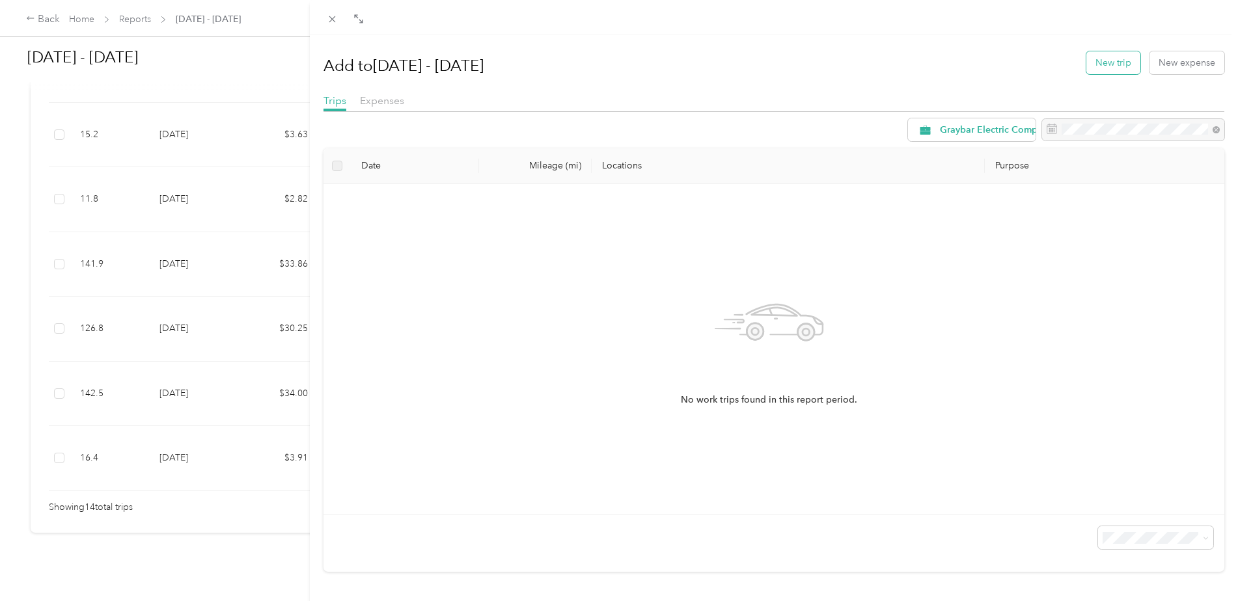
click at [1100, 61] on button "New trip" at bounding box center [1113, 62] width 54 height 23
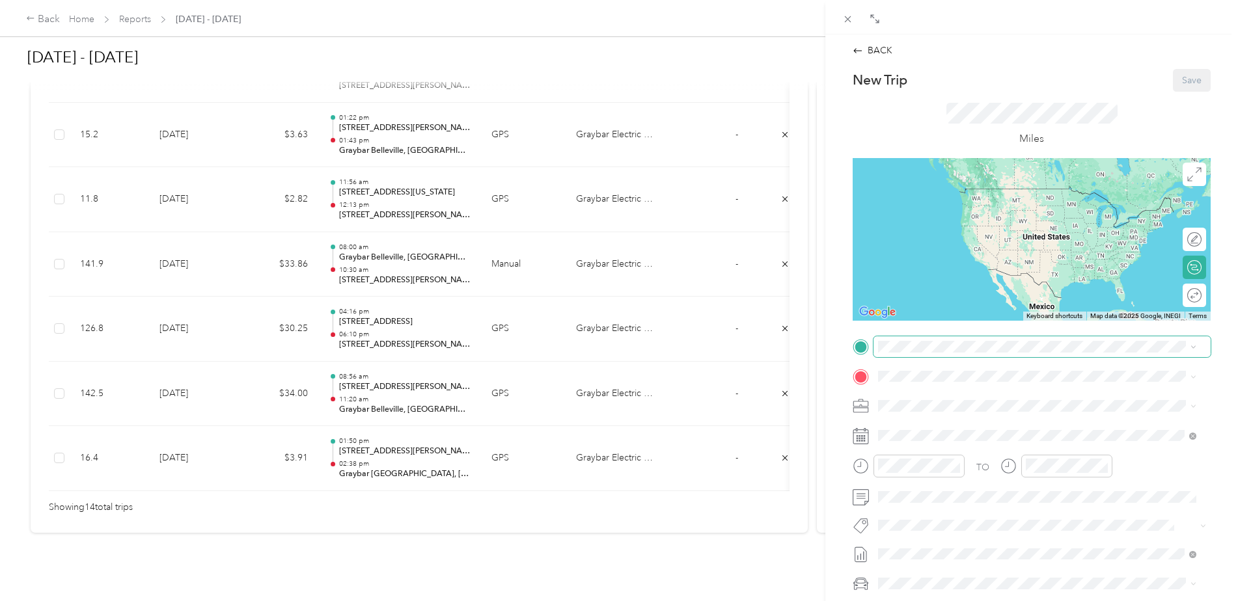
click at [1192, 347] on icon at bounding box center [1193, 347] width 4 height 3
click at [1079, 401] on div "TEAM Graybar [GEOGRAPHIC_DATA], [GEOGRAPHIC_DATA]" at bounding box center [1043, 400] width 281 height 16
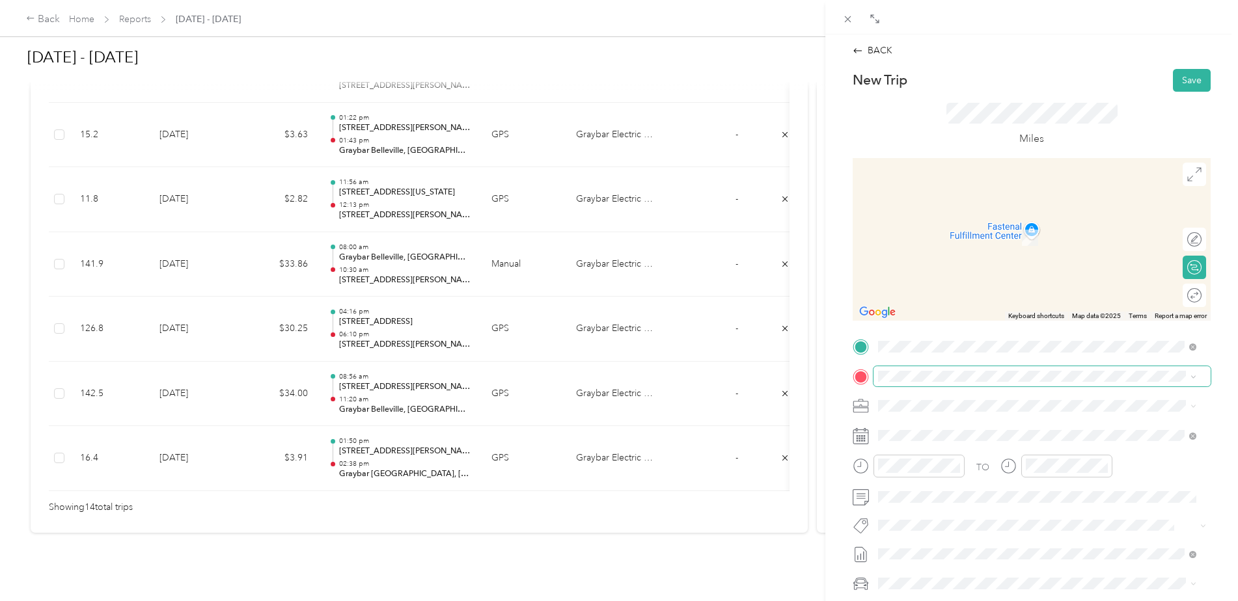
click at [1193, 376] on icon at bounding box center [1193, 377] width 6 height 6
click at [975, 424] on span "[STREET_ADDRESS][PERSON_NAME][PERSON_NAME][US_STATE]" at bounding box center [1040, 424] width 275 height 12
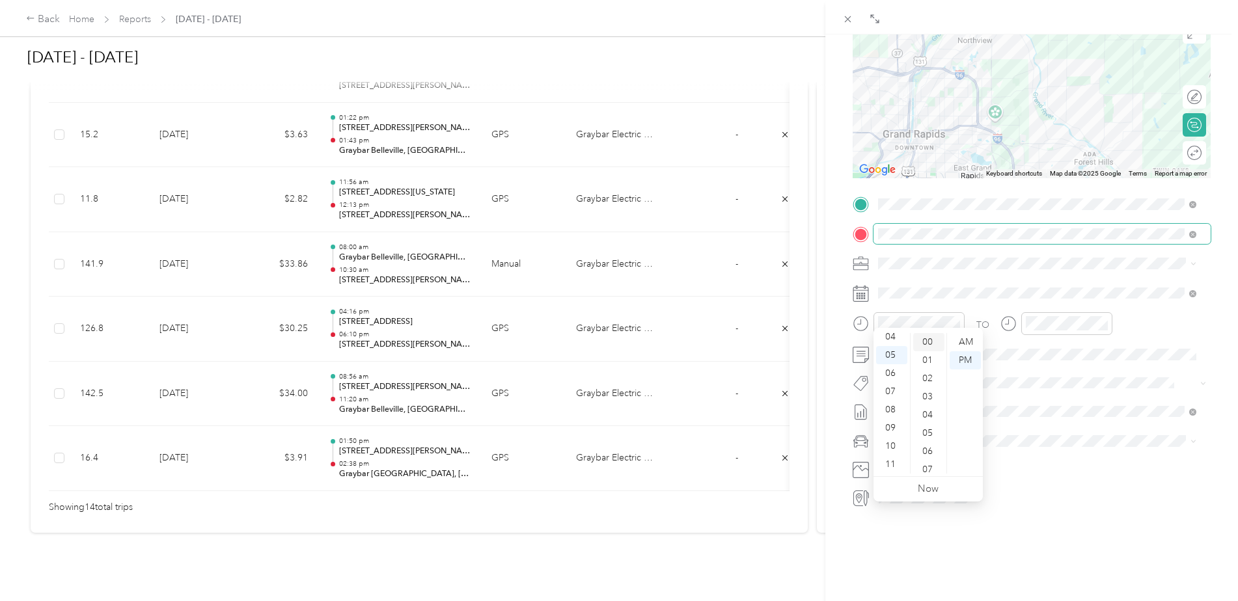
click at [929, 340] on div "00" at bounding box center [928, 342] width 31 height 18
click at [1076, 407] on div "29" at bounding box center [1075, 410] width 31 height 18
click at [1158, 446] on div "TO Add photo" at bounding box center [1031, 351] width 358 height 314
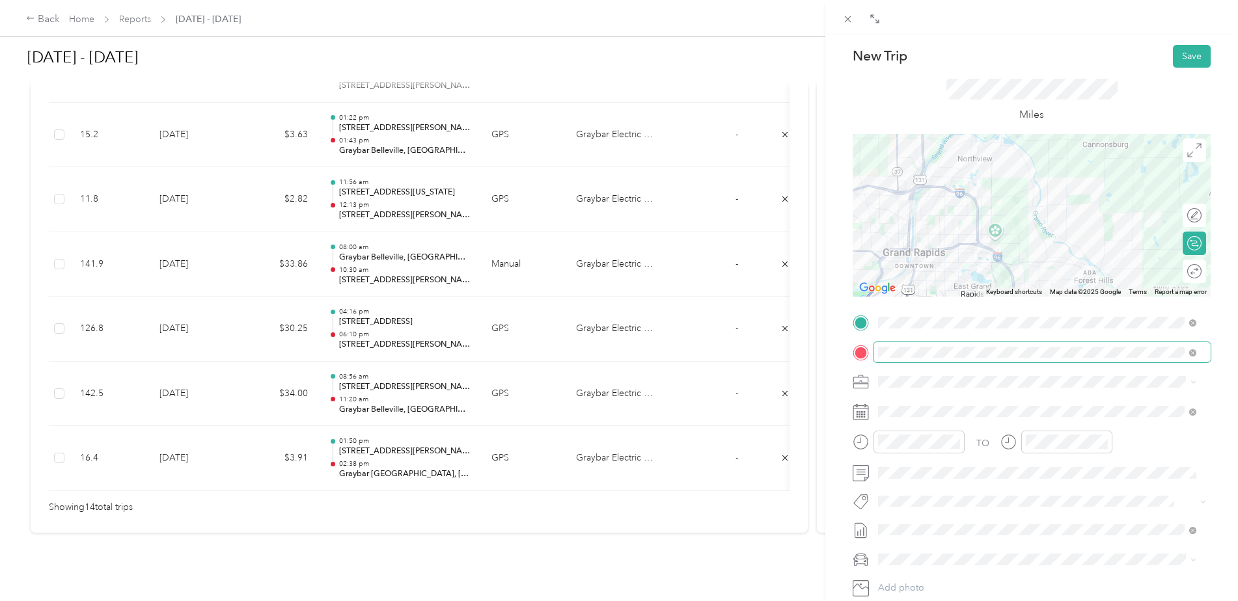
scroll to position [0, 0]
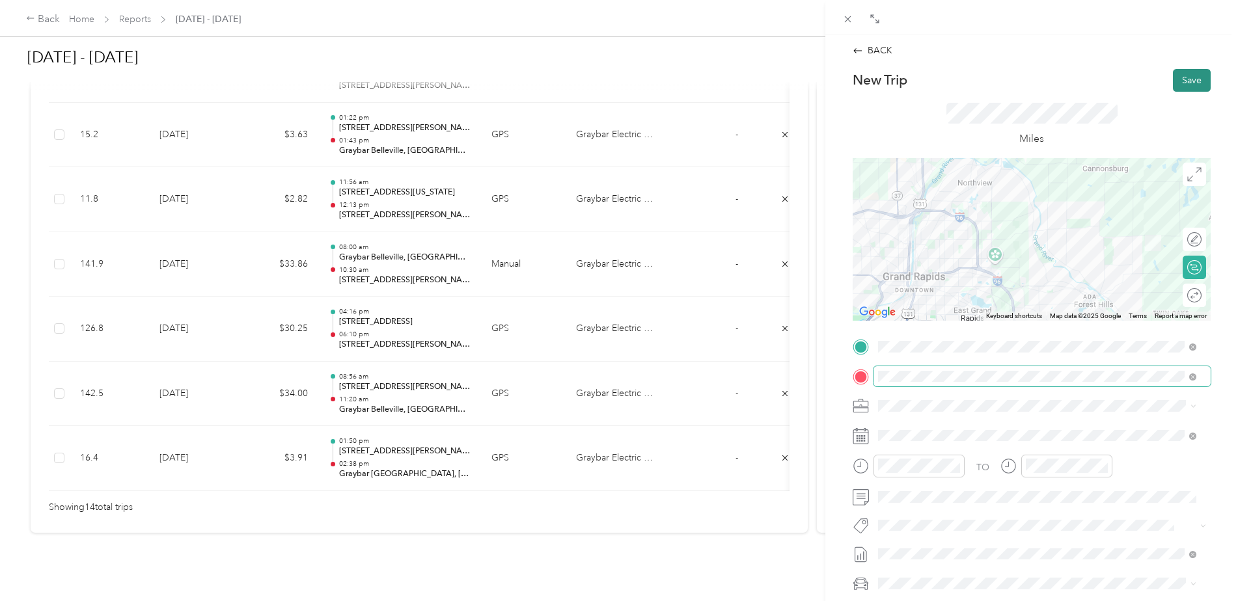
click at [1182, 79] on button "Save" at bounding box center [1192, 80] width 38 height 23
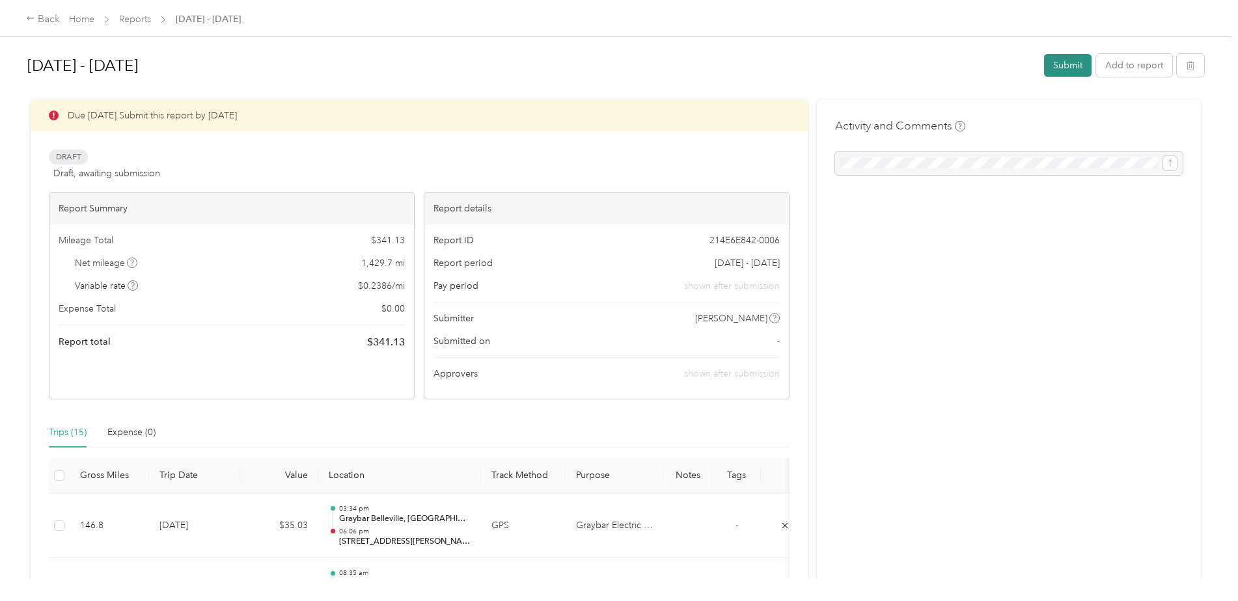
click at [1067, 62] on button "Submit" at bounding box center [1068, 65] width 48 height 23
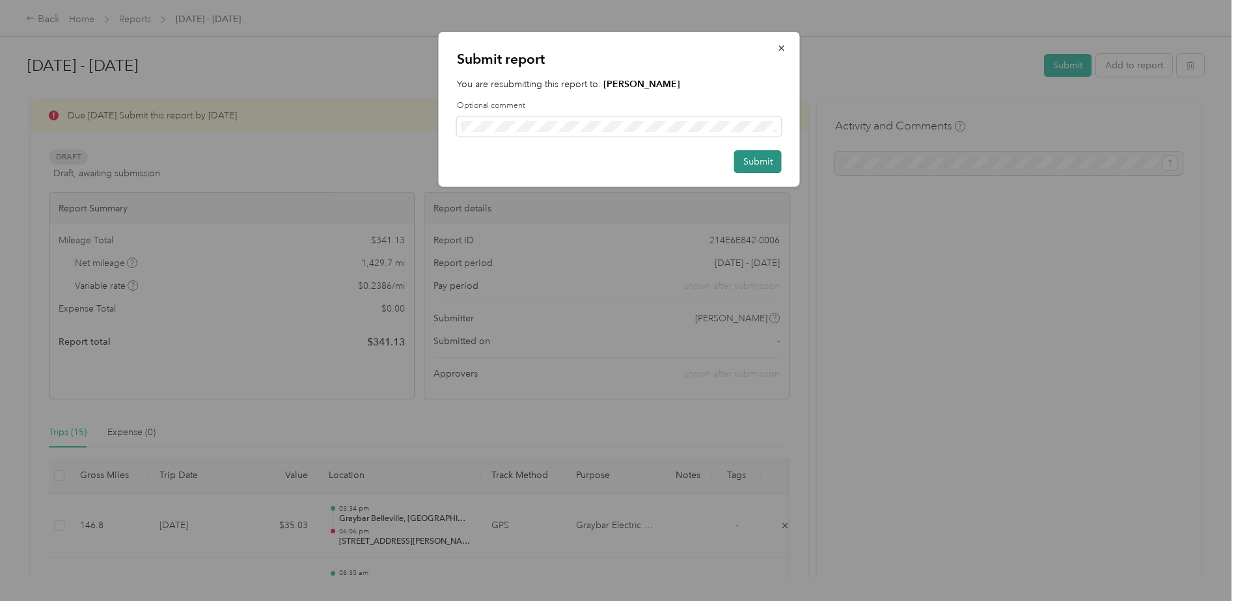
click at [757, 159] on button "Submit" at bounding box center [758, 161] width 48 height 23
